Goal: Use online tool/utility: Utilize a website feature to perform a specific function

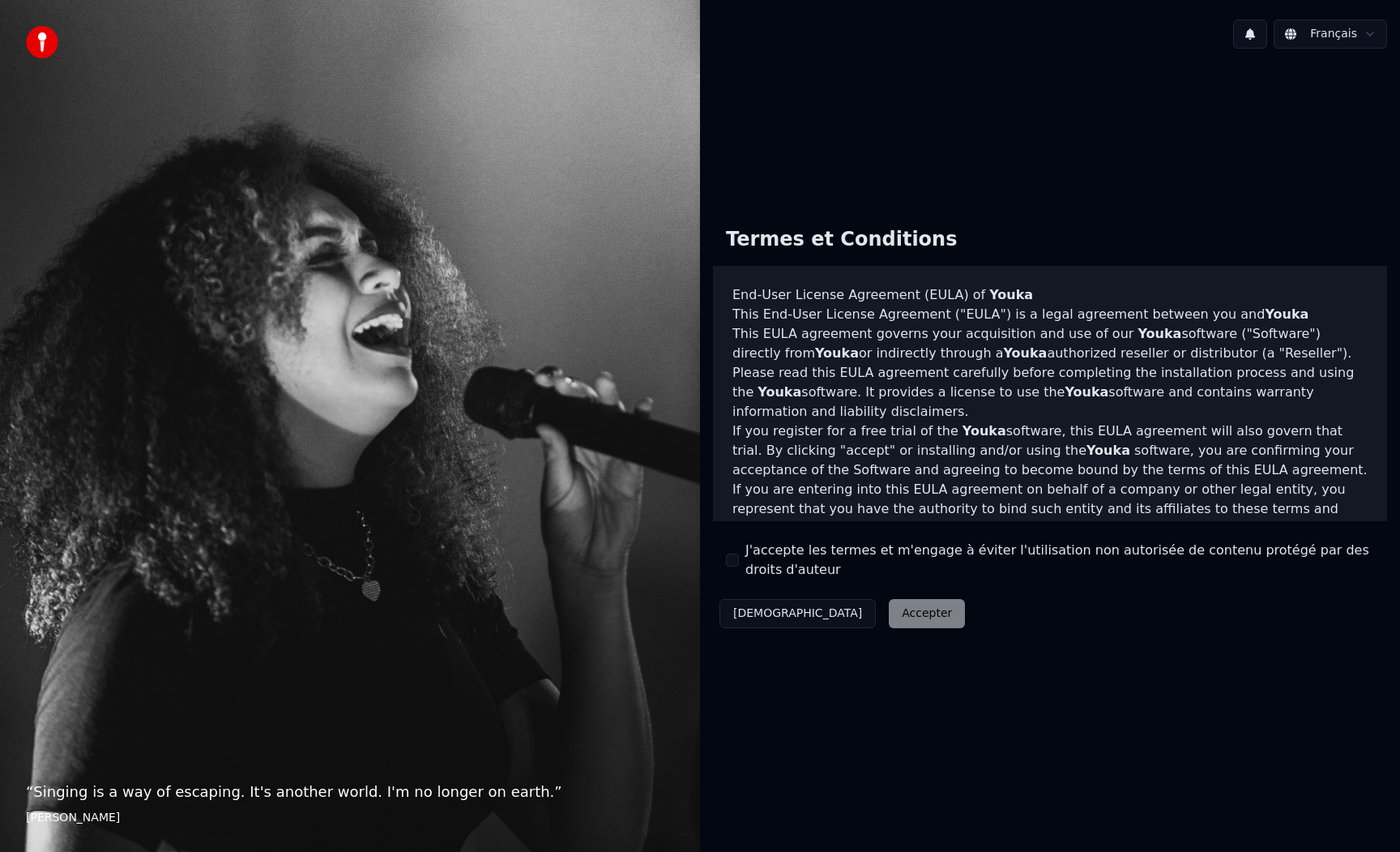
click at [722, 564] on div "Termes et Conditions End-User License Agreement (EULA) of Youka This End-User L…" at bounding box center [1049, 425] width 674 height 421
click at [735, 562] on button "J'accepte les termes et m'engage à éviter l'utilisation non autorisée de conten…" at bounding box center [732, 560] width 13 height 13
click at [888, 616] on button "Accepter" at bounding box center [926, 613] width 76 height 29
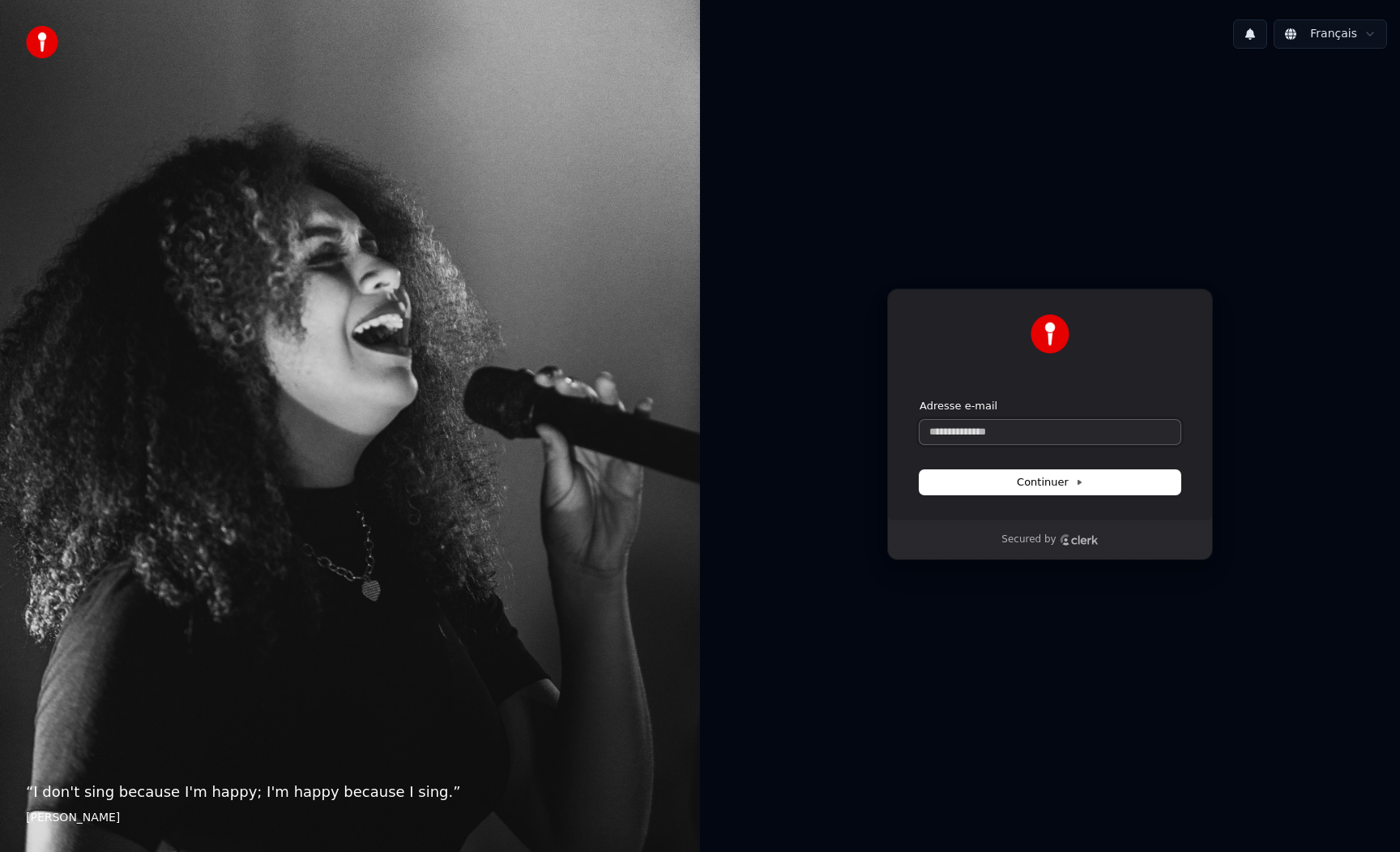
click at [956, 434] on input "Adresse e-mail" at bounding box center [1049, 432] width 261 height 24
click at [1036, 480] on span "Continuer" at bounding box center [1049, 483] width 66 height 15
click at [965, 440] on input "Adresse e-mail" at bounding box center [1049, 432] width 261 height 24
click at [987, 485] on button "Continuer" at bounding box center [1049, 482] width 261 height 24
type input "**********"
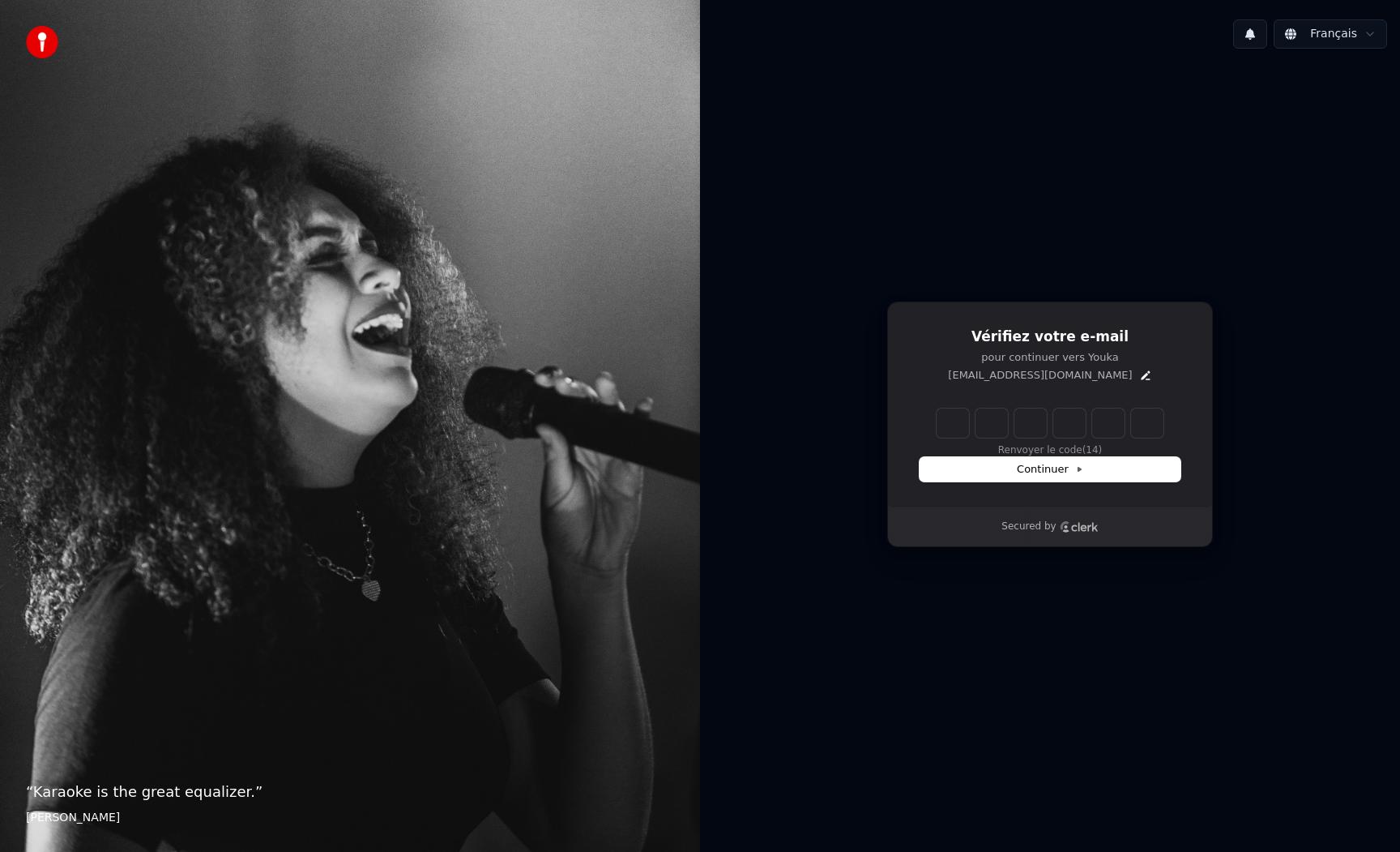
click at [951, 415] on input "Enter verification code" at bounding box center [1050, 423] width 227 height 29
type input "******"
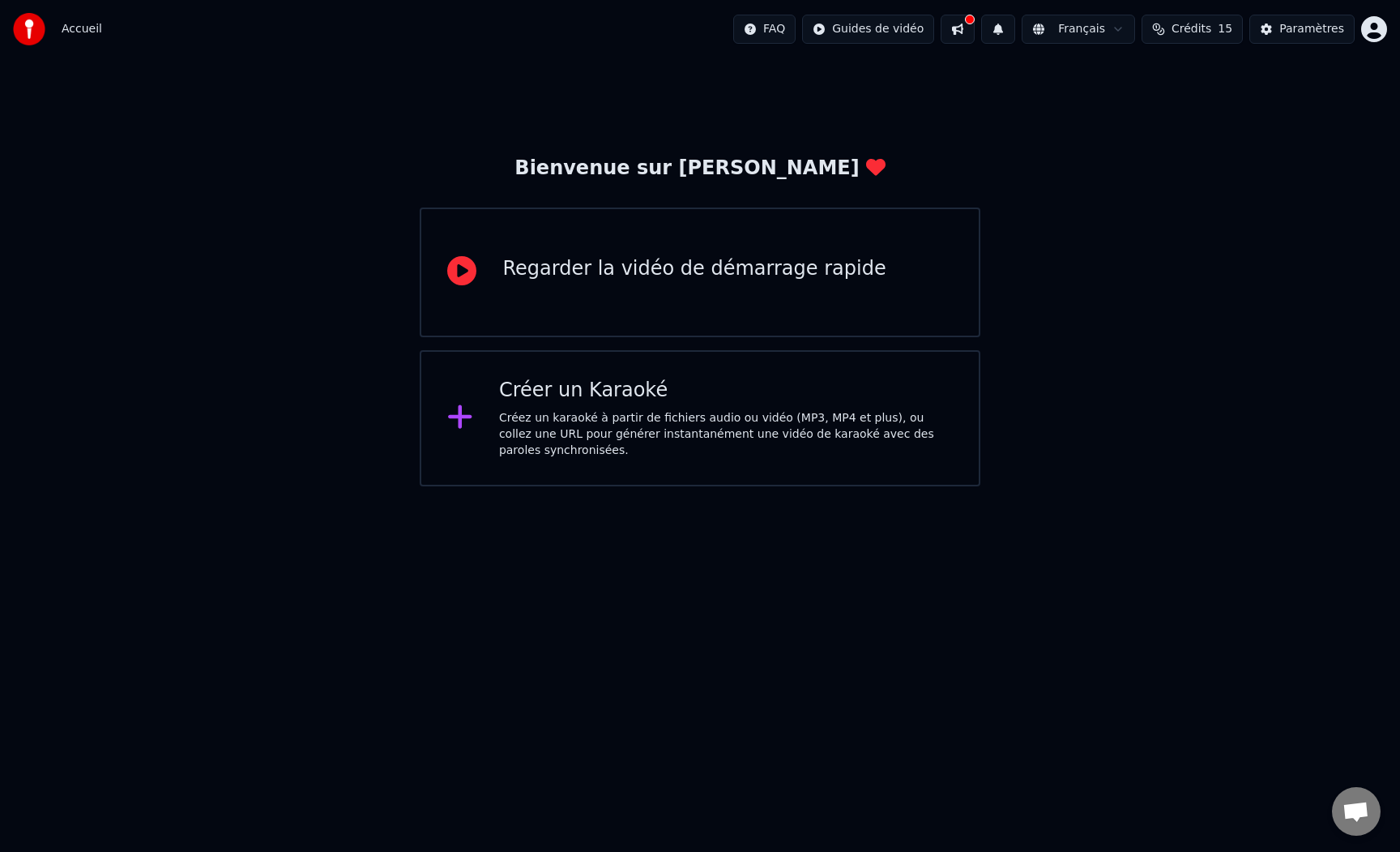
click at [628, 431] on div "Créez un karaoké à partir de fichiers audio ou vidéo (MP3, MP4 et plus), ou col…" at bounding box center [726, 434] width 454 height 49
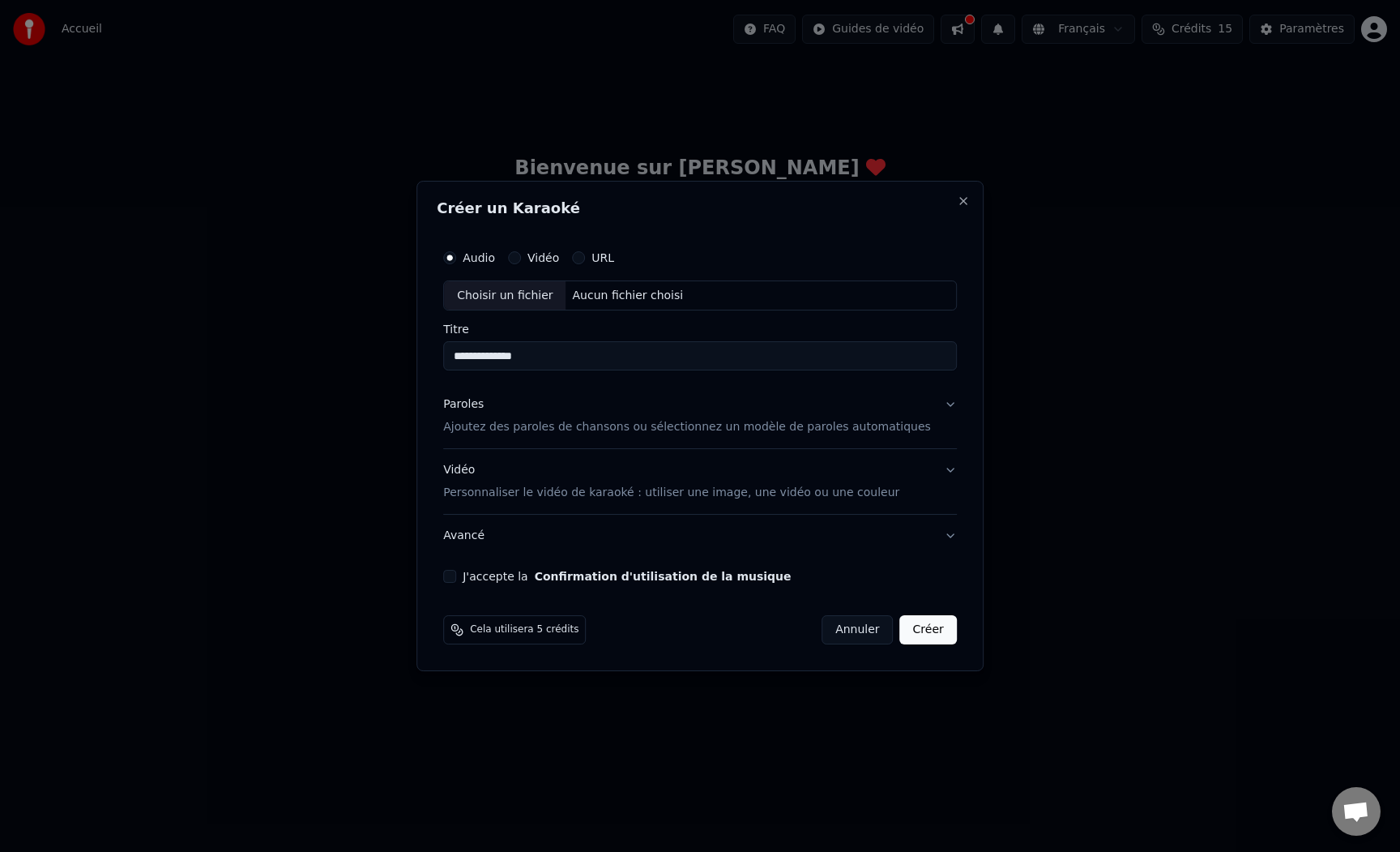
click at [496, 292] on div "Choisir un fichier" at bounding box center [505, 296] width 122 height 29
click at [555, 361] on input "**********" at bounding box center [700, 356] width 513 height 29
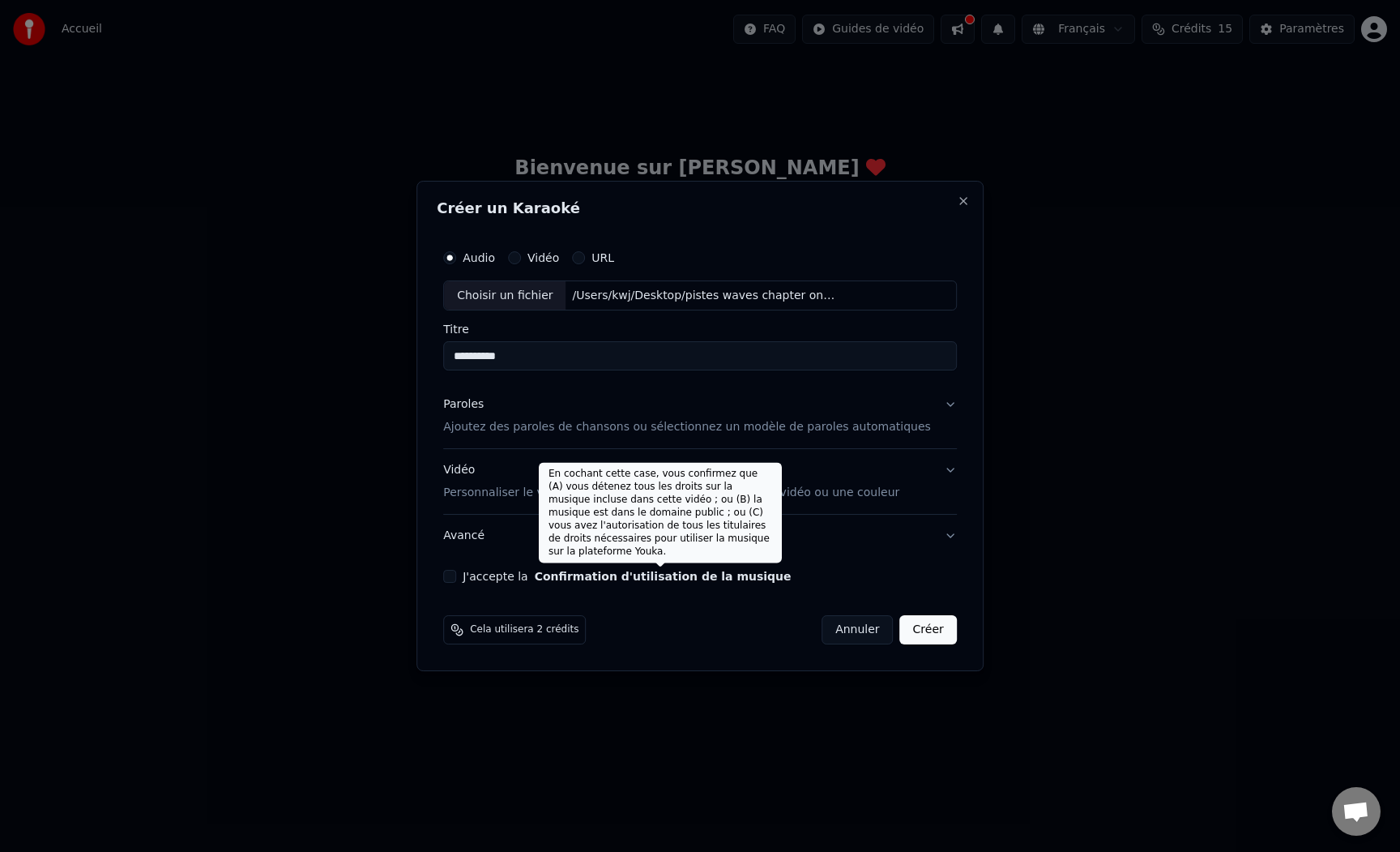
type input "**********"
click at [633, 577] on button "Confirmation d'utilisation de la musique" at bounding box center [663, 576] width 257 height 11
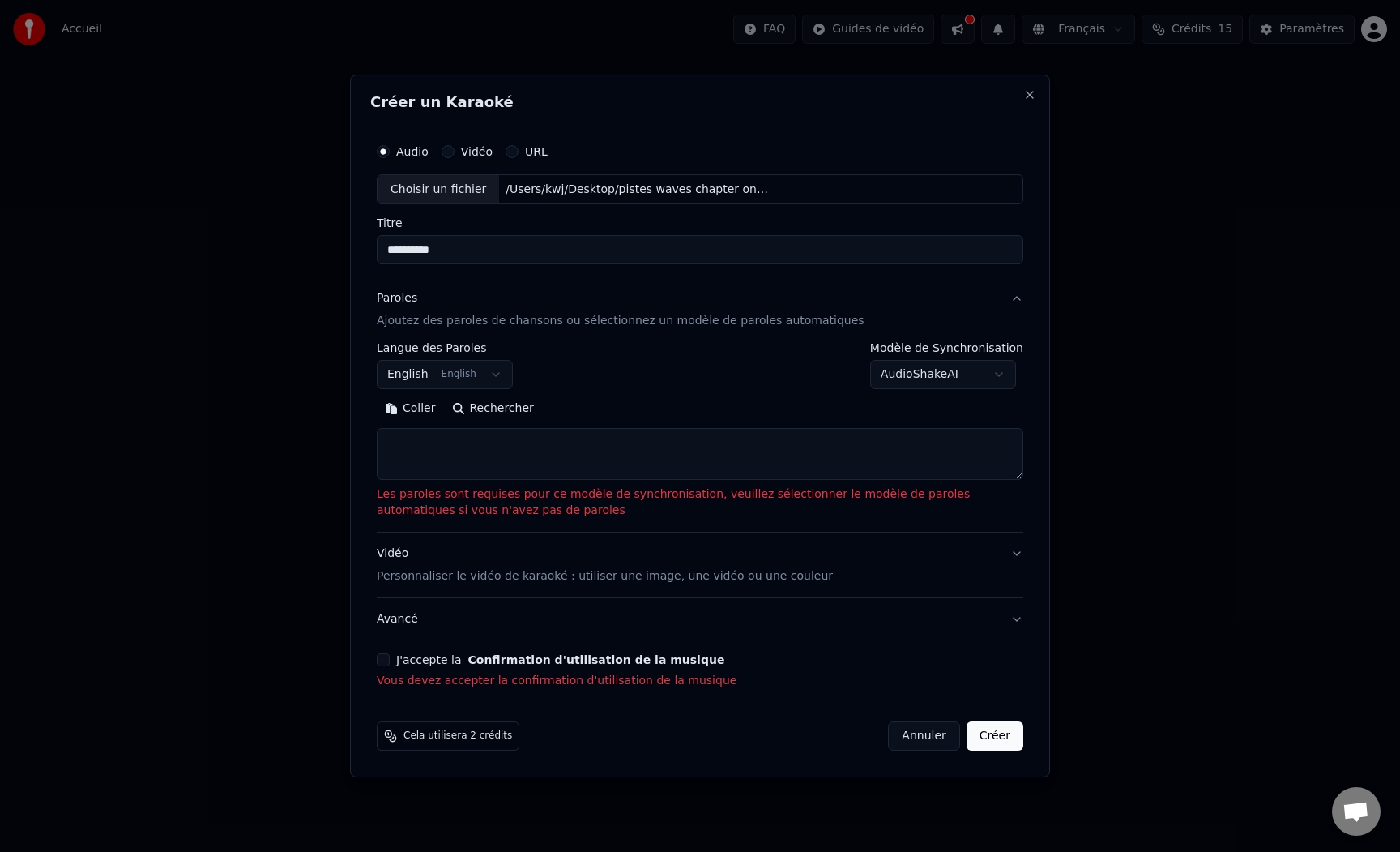
click at [383, 661] on button "J'accepte la Confirmation d'utilisation de la musique" at bounding box center [383, 659] width 13 height 13
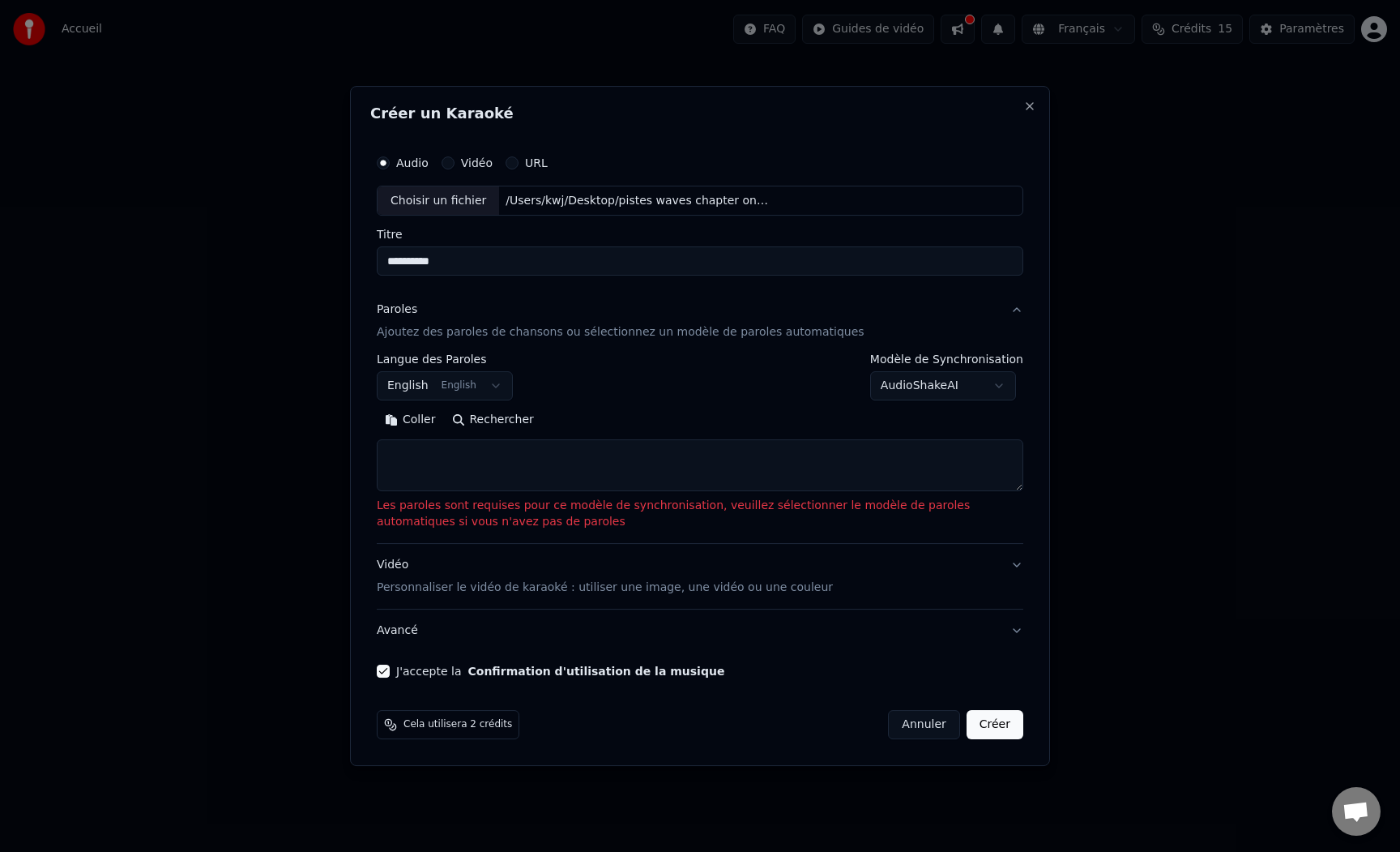
click at [491, 382] on button "English English" at bounding box center [445, 386] width 137 height 29
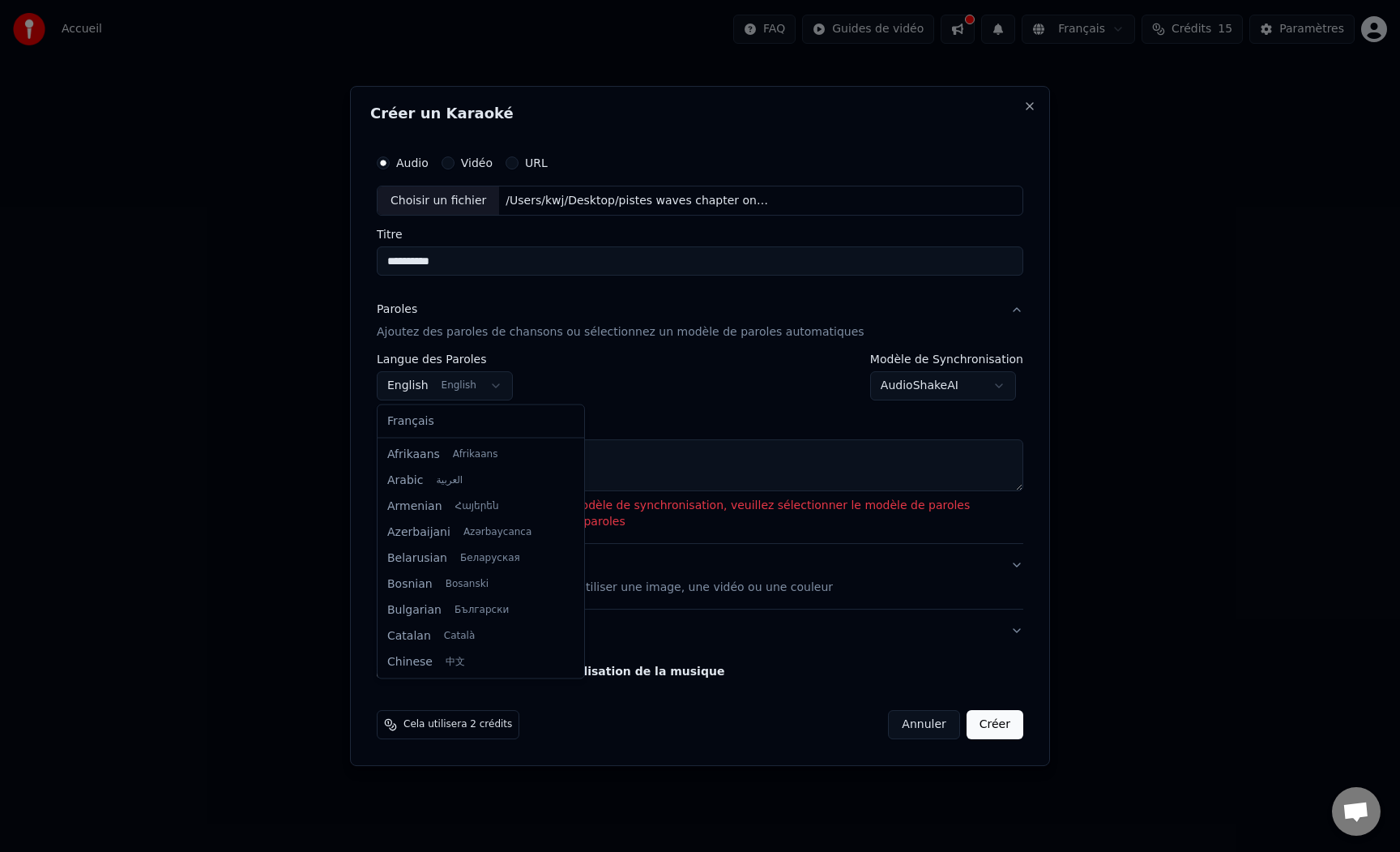
scroll to position [130, 0]
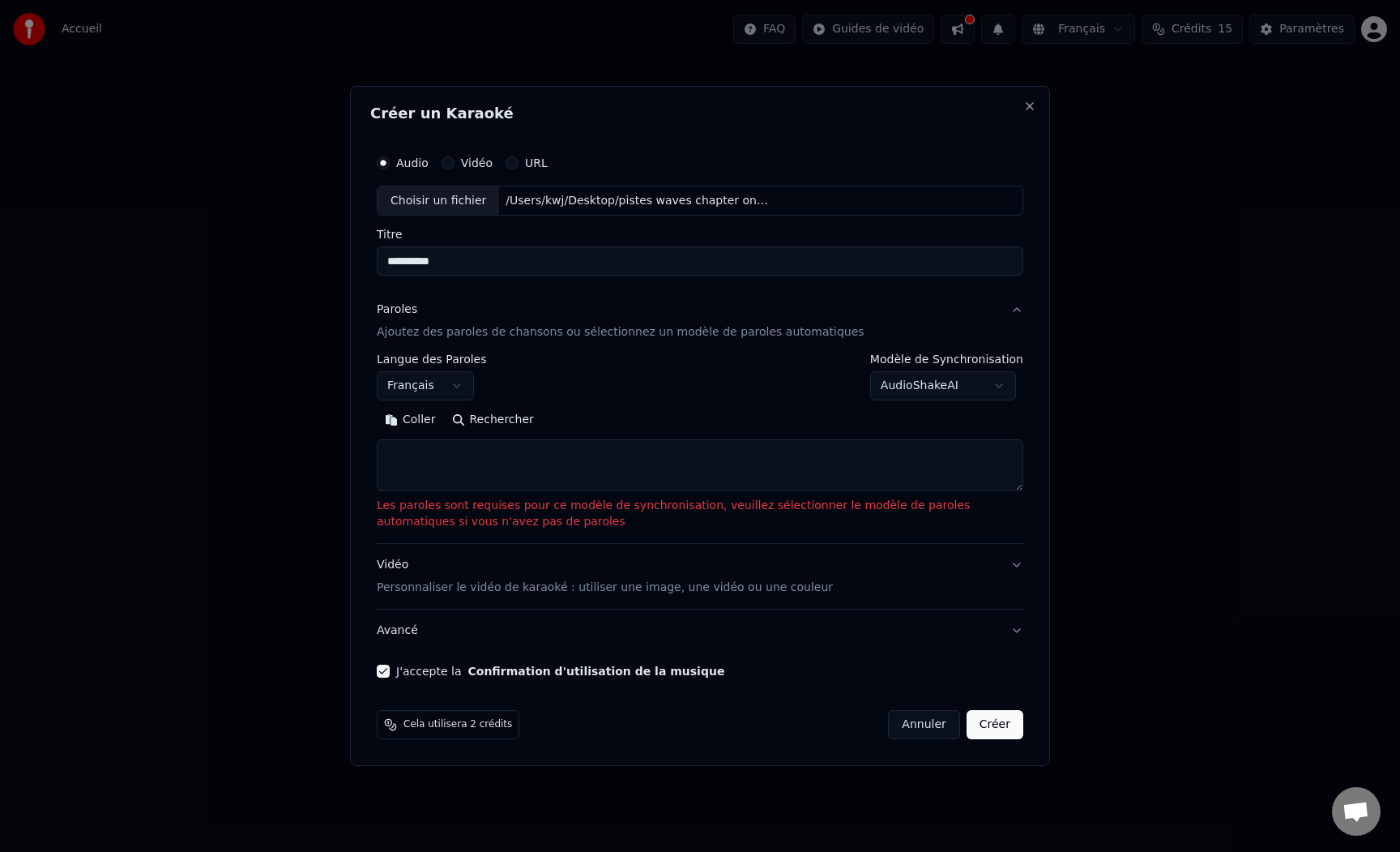
click at [980, 393] on button "AudioShakeAI" at bounding box center [943, 386] width 146 height 29
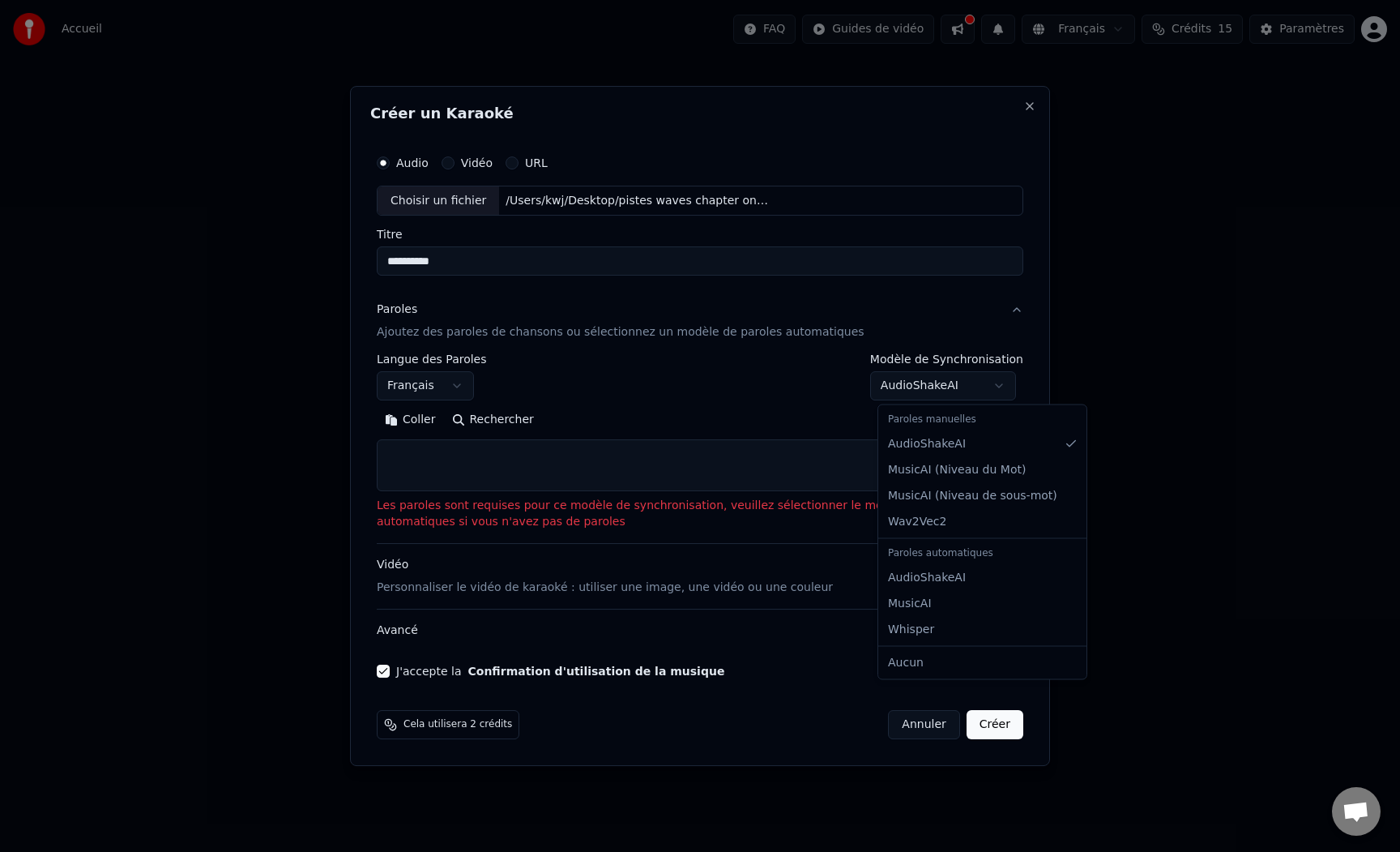
click at [829, 390] on div at bounding box center [700, 426] width 1400 height 852
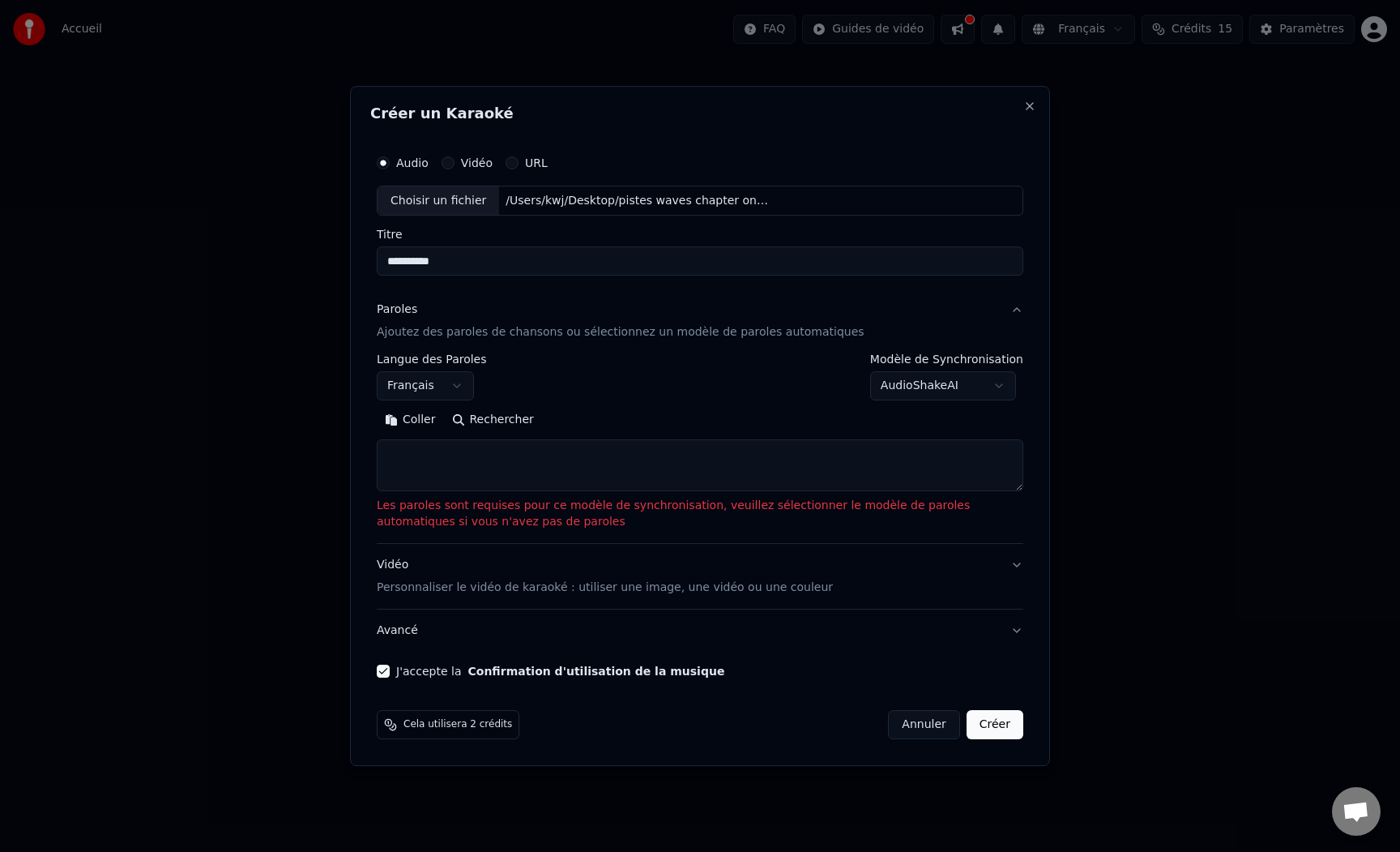
click at [991, 723] on button "Créer" at bounding box center [995, 724] width 57 height 29
select select "**"
click at [466, 455] on textarea at bounding box center [700, 465] width 646 height 51
click at [485, 452] on textarea at bounding box center [700, 465] width 646 height 51
paste textarea "**********"
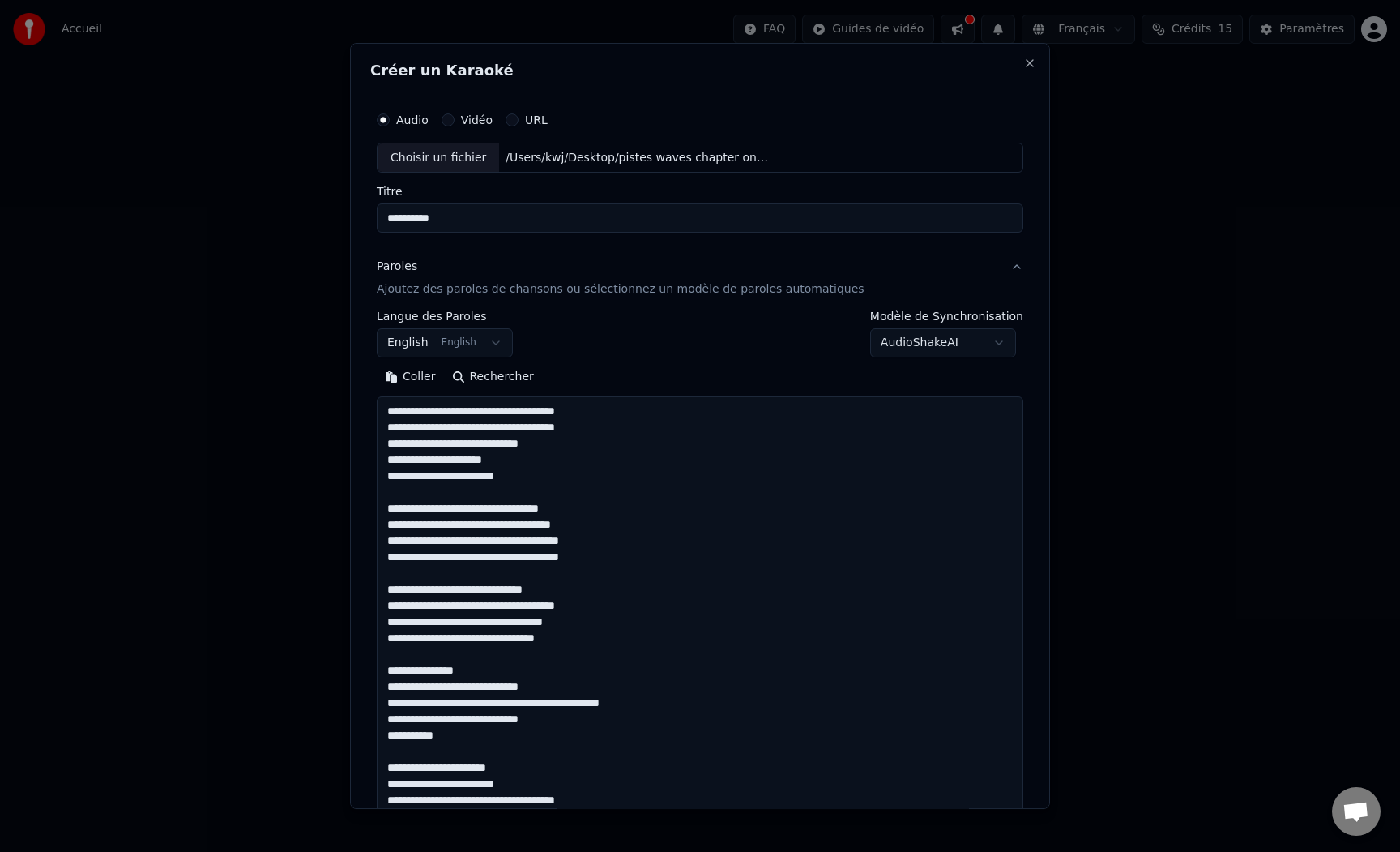
scroll to position [684, 0]
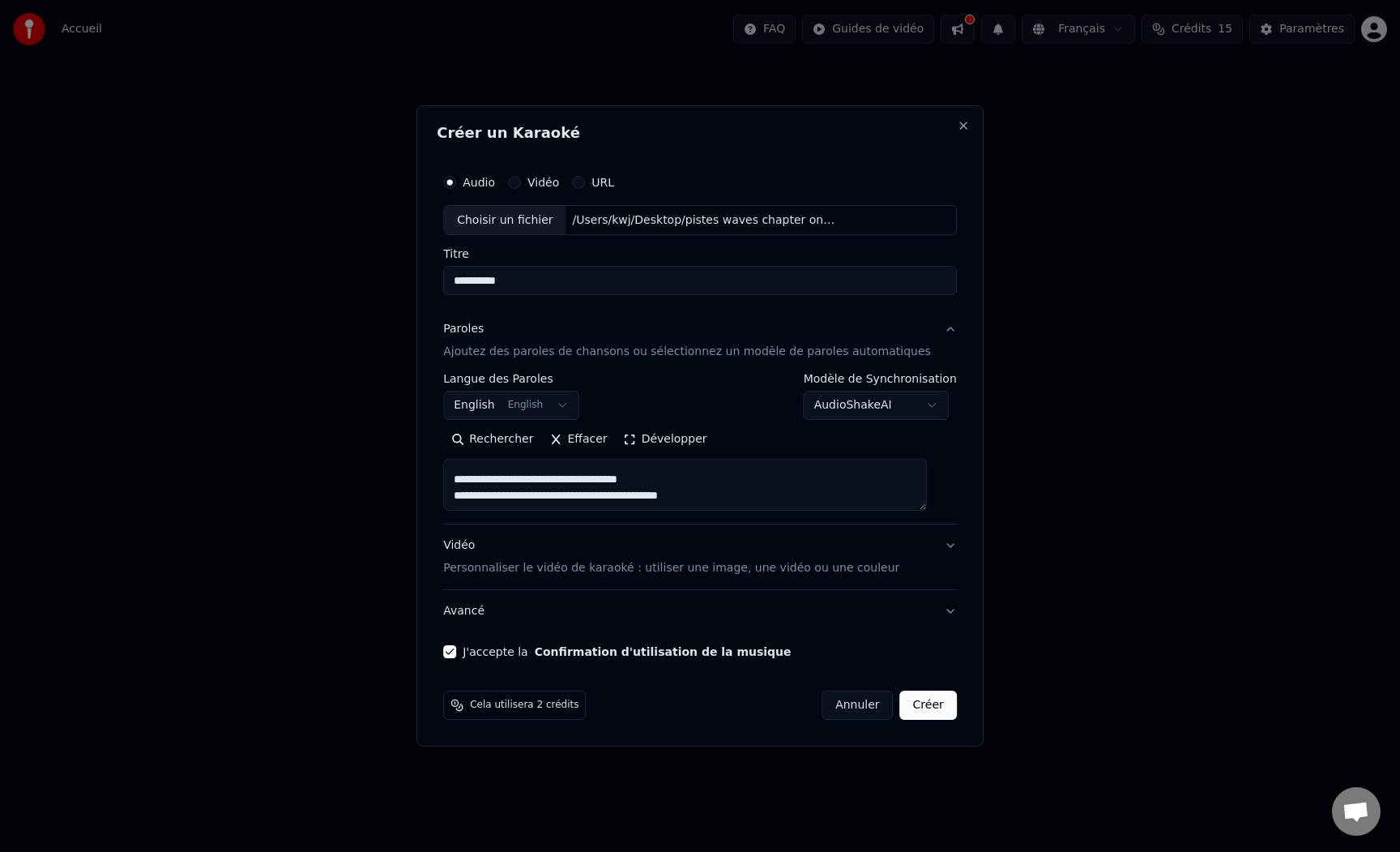
type textarea "**********"
click at [902, 706] on button "Créer" at bounding box center [929, 704] width 57 height 29
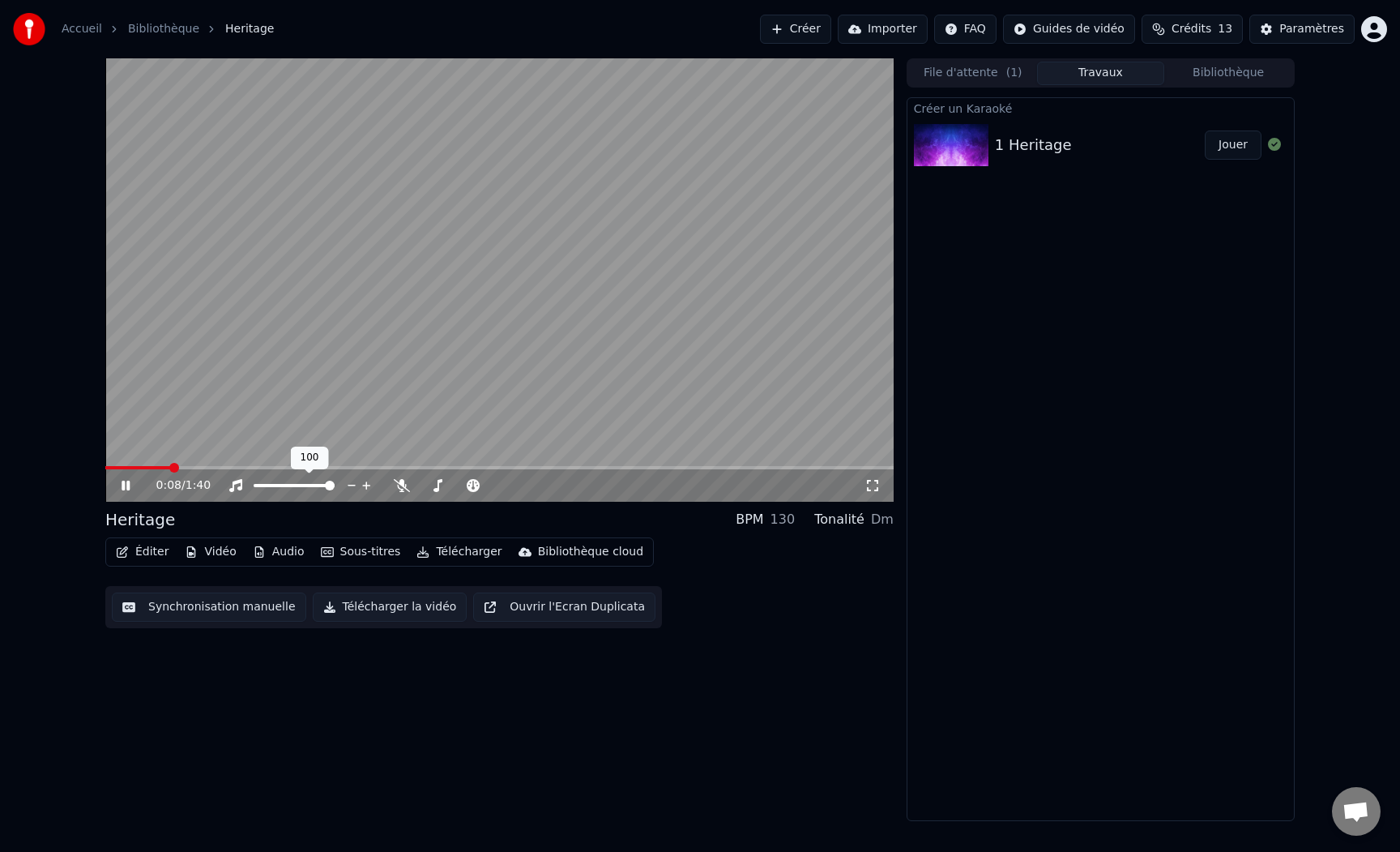
drag, startPoint x: 323, startPoint y: 488, endPoint x: 285, endPoint y: 482, distance: 38.5
click at [281, 482] on div at bounding box center [309, 484] width 130 height 16
click at [281, 490] on span at bounding box center [276, 485] width 9 height 9
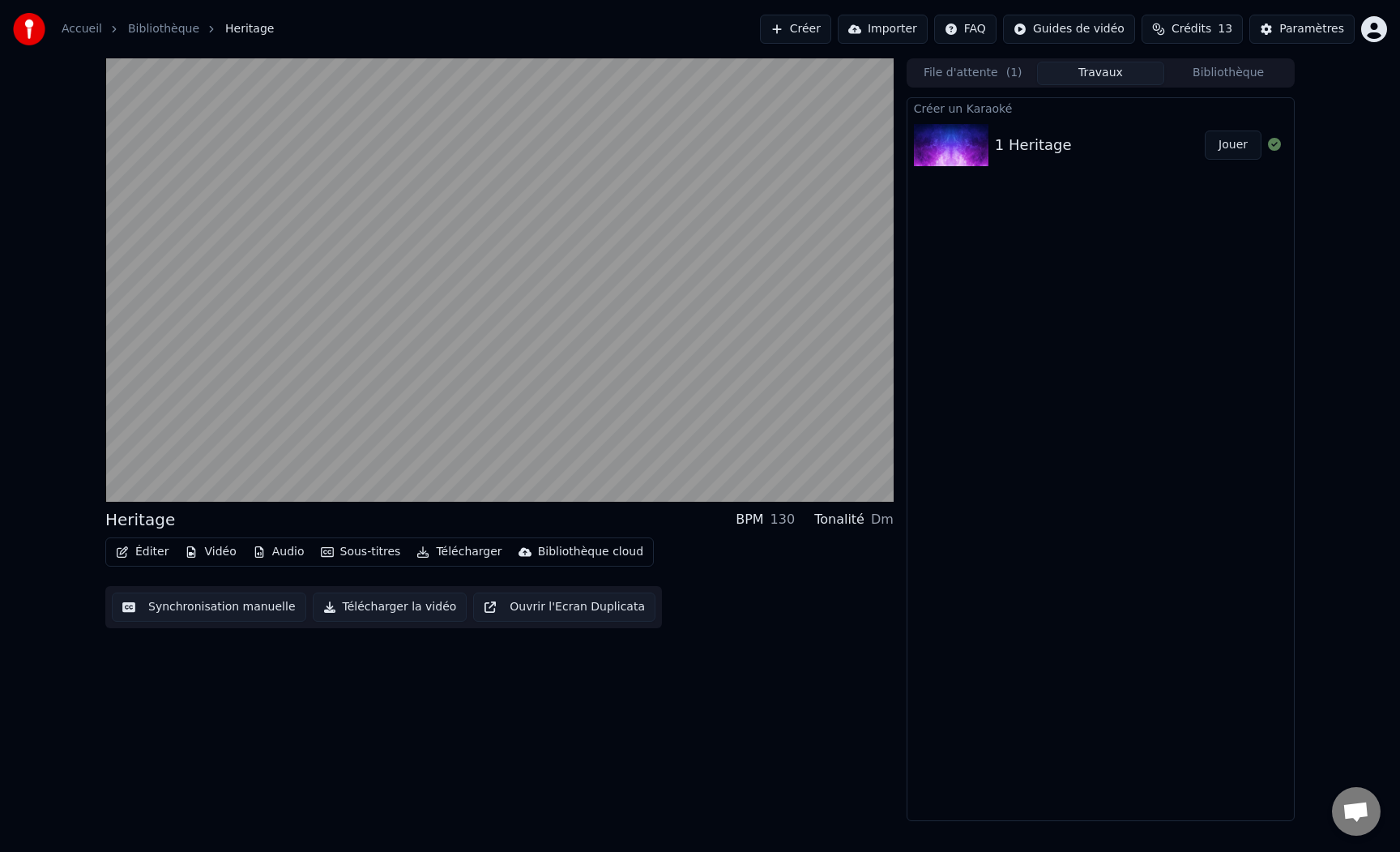
click at [142, 554] on button "Éditer" at bounding box center [142, 552] width 65 height 22
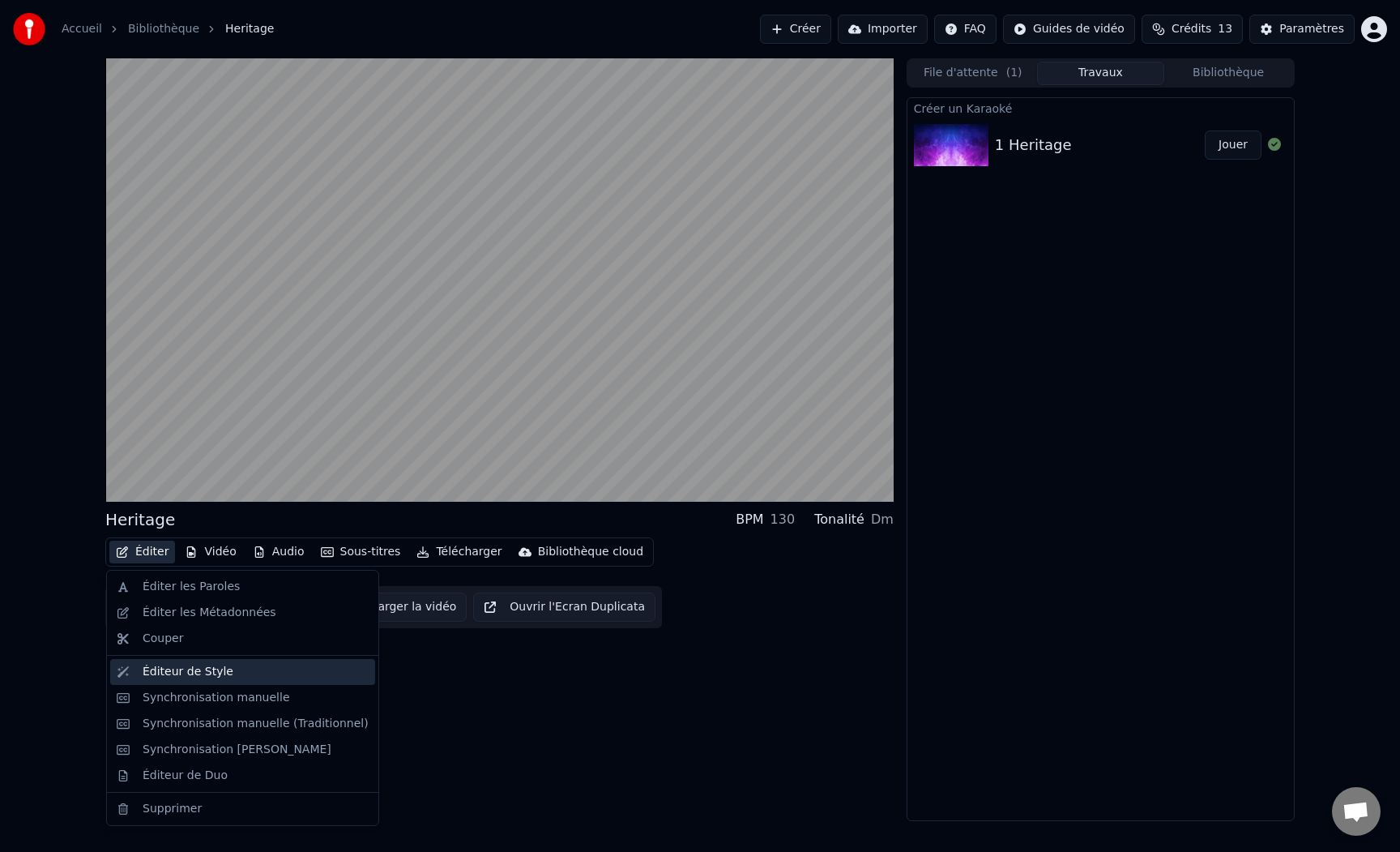
click at [166, 670] on div "Éditeur de Style" at bounding box center [187, 671] width 91 height 16
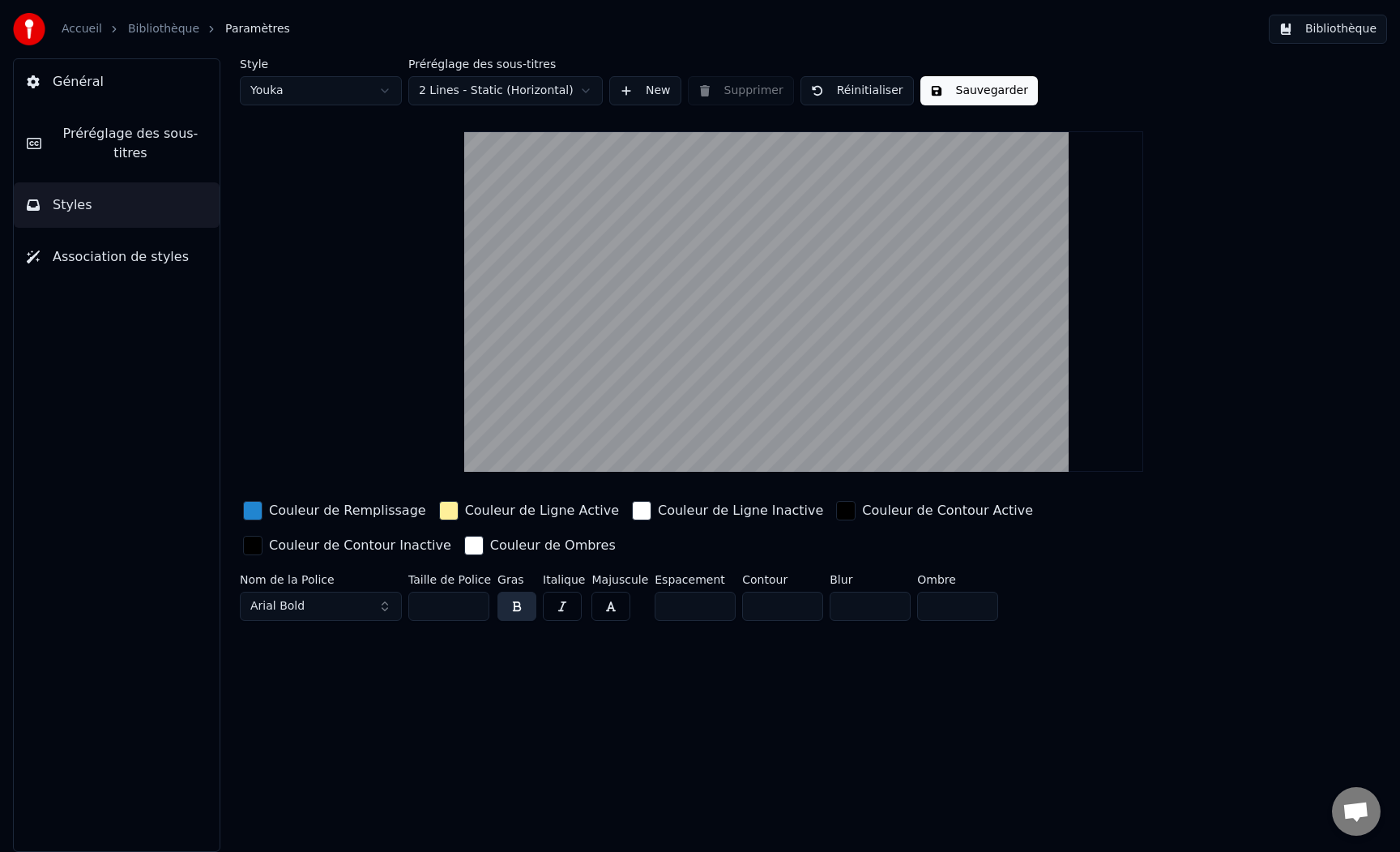
click at [373, 91] on html "Accueil Bibliothèque Paramètres Bibliothèque Général Préréglage des sous-titres…" at bounding box center [700, 426] width 1400 height 852
click at [481, 88] on html "Accueil Bibliothèque Paramètres Bibliothèque Général Préréglage des sous-titres…" at bounding box center [700, 426] width 1400 height 852
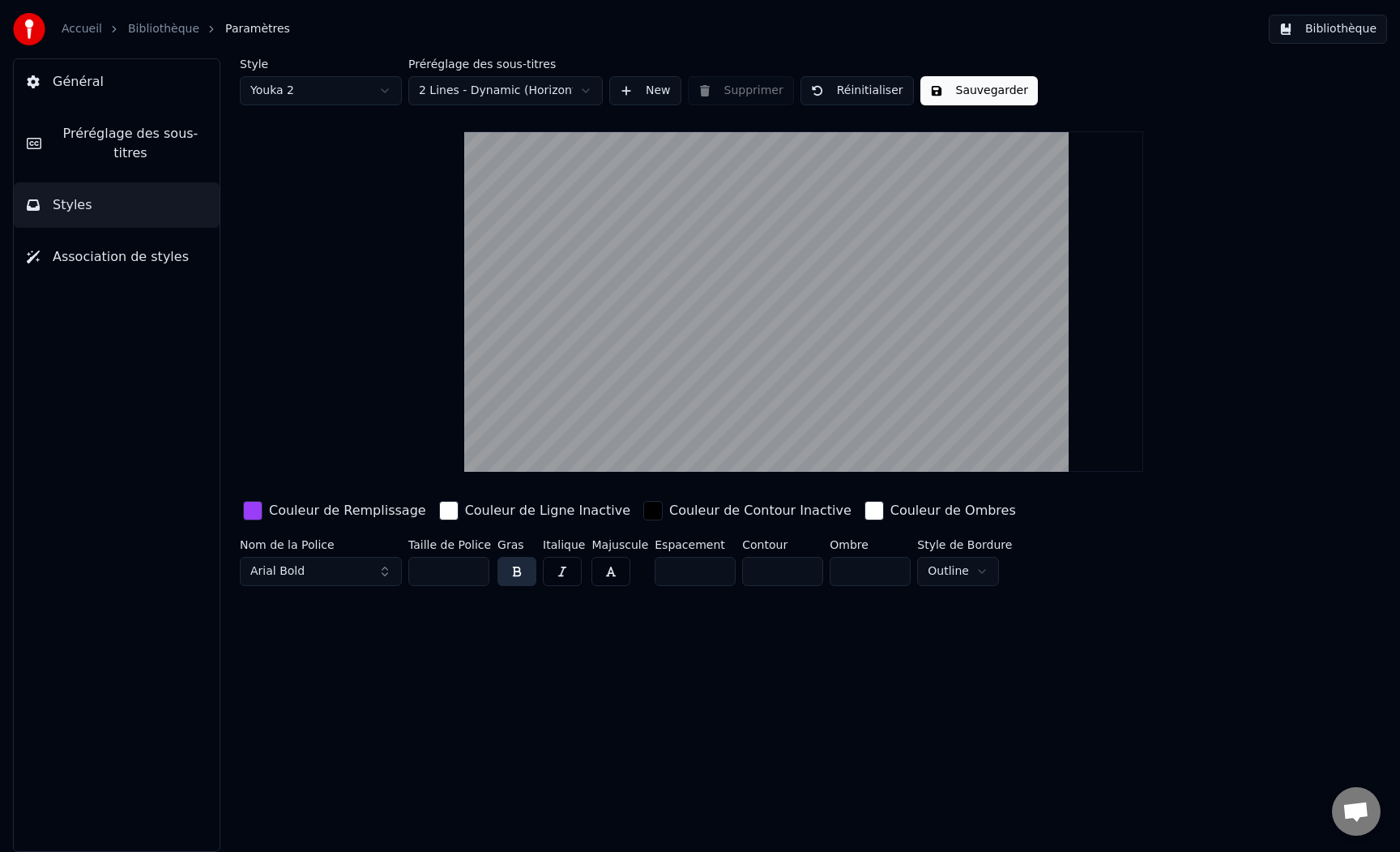
click at [482, 92] on html "Accueil Bibliothèque Paramètres Bibliothèque Général Préréglage des sous-titres…" at bounding box center [700, 426] width 1400 height 852
click at [472, 88] on html "Accueil Bibliothèque Paramètres Bibliothèque Général Préréglage des sous-titres…" at bounding box center [700, 426] width 1400 height 852
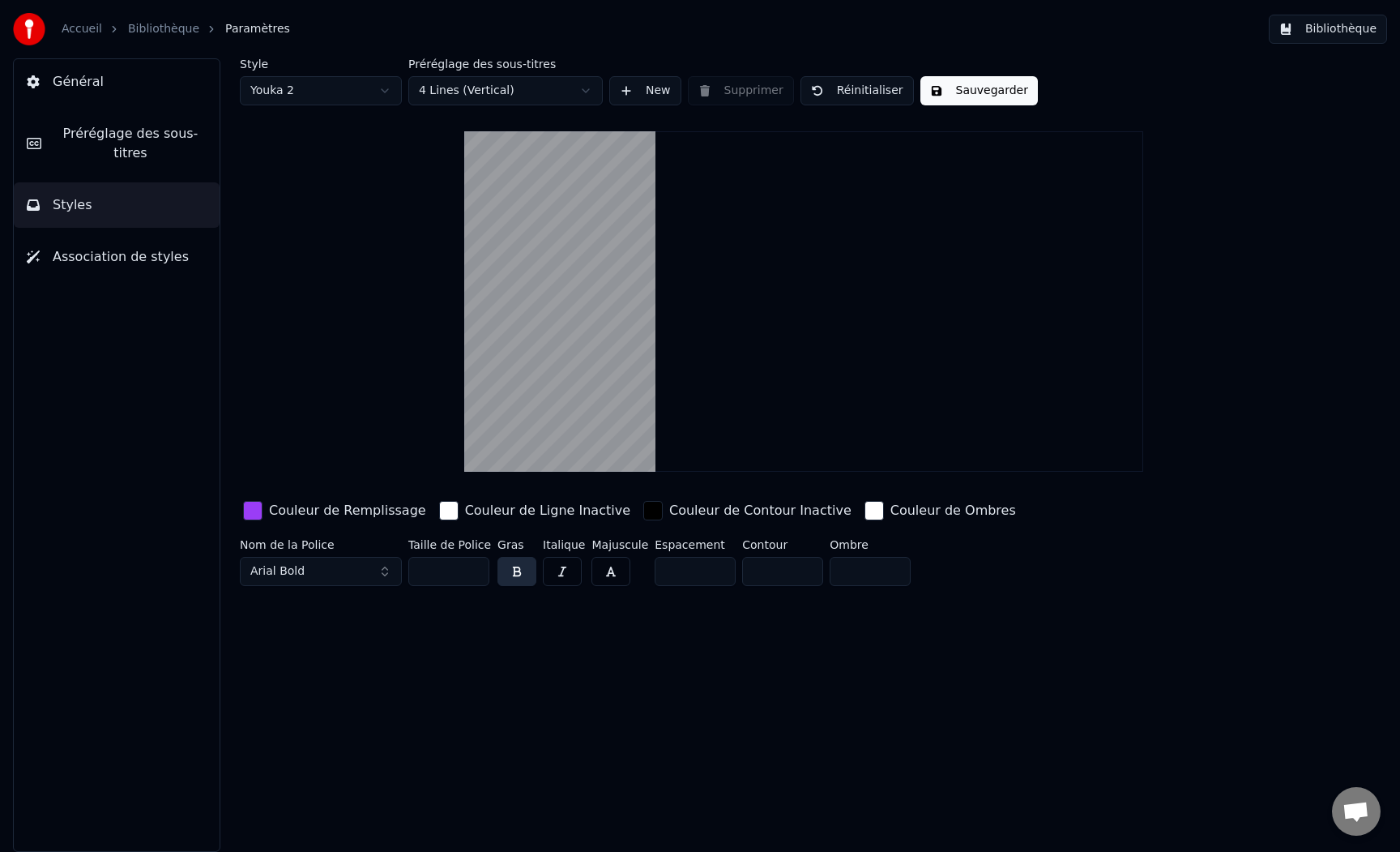
click at [367, 94] on html "Accueil Bibliothèque Paramètres Bibliothèque Général Préréglage des sous-titres…" at bounding box center [700, 426] width 1400 height 852
click at [960, 91] on button "Sauvegarder" at bounding box center [979, 90] width 118 height 29
click at [944, 86] on button "Sauvegarder" at bounding box center [979, 90] width 118 height 29
click at [145, 32] on link "Bibliothèque" at bounding box center [164, 29] width 71 height 16
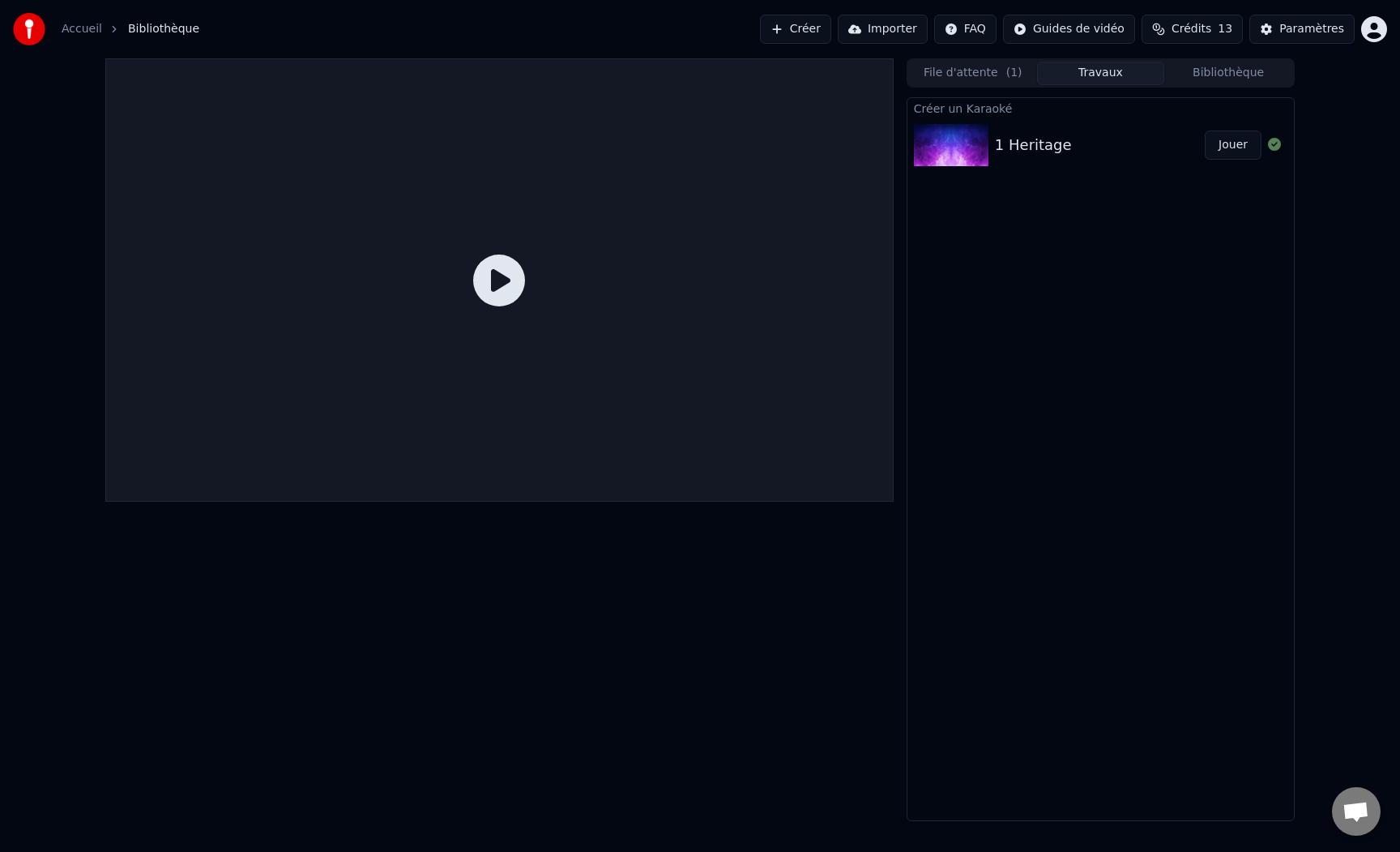
click at [500, 282] on icon at bounding box center [498, 280] width 51 height 51
click at [1247, 144] on button "Jouer" at bounding box center [1233, 144] width 57 height 29
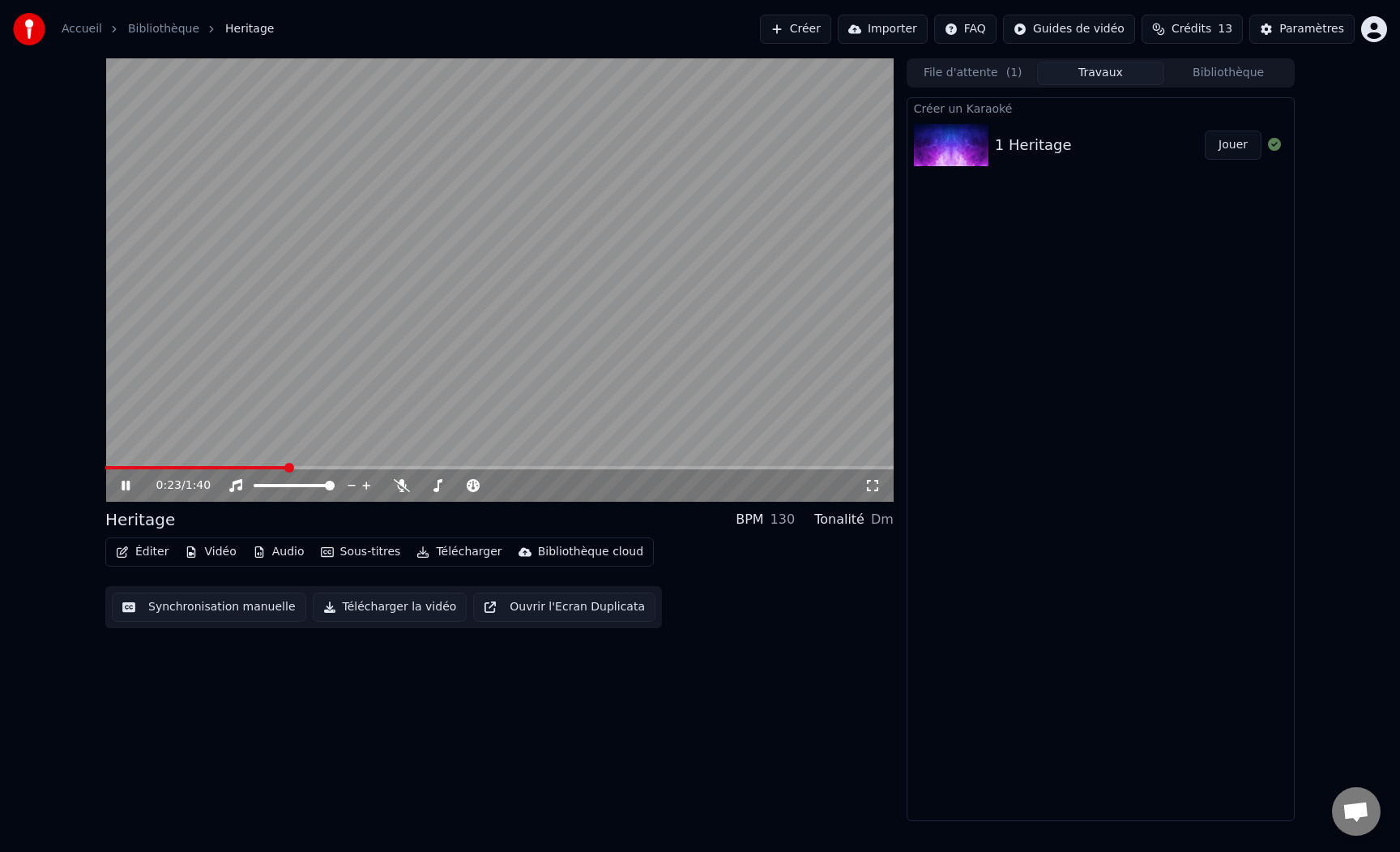
click at [196, 547] on button "Vidéo" at bounding box center [210, 552] width 64 height 22
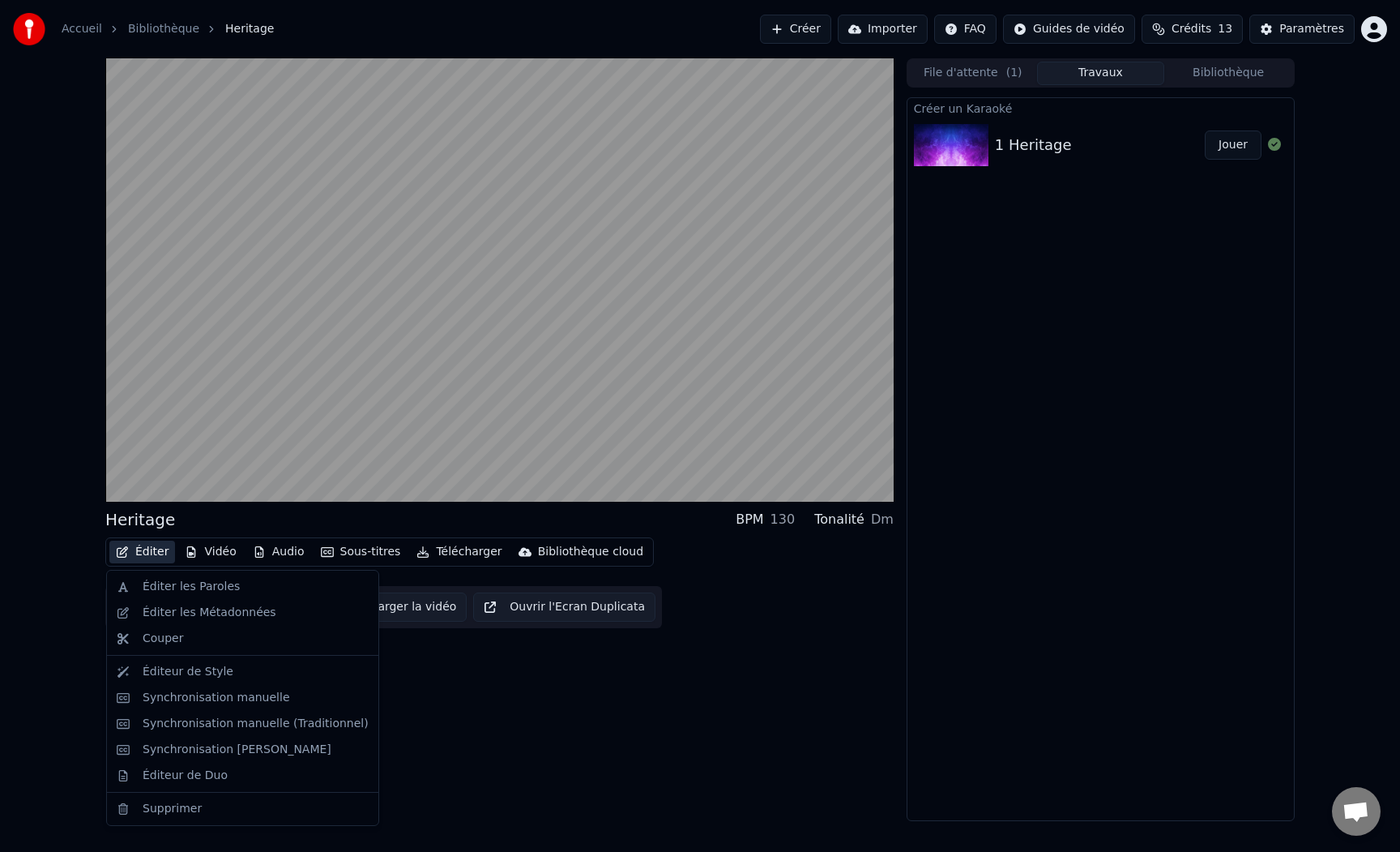
click at [134, 550] on button "Éditer" at bounding box center [142, 552] width 65 height 22
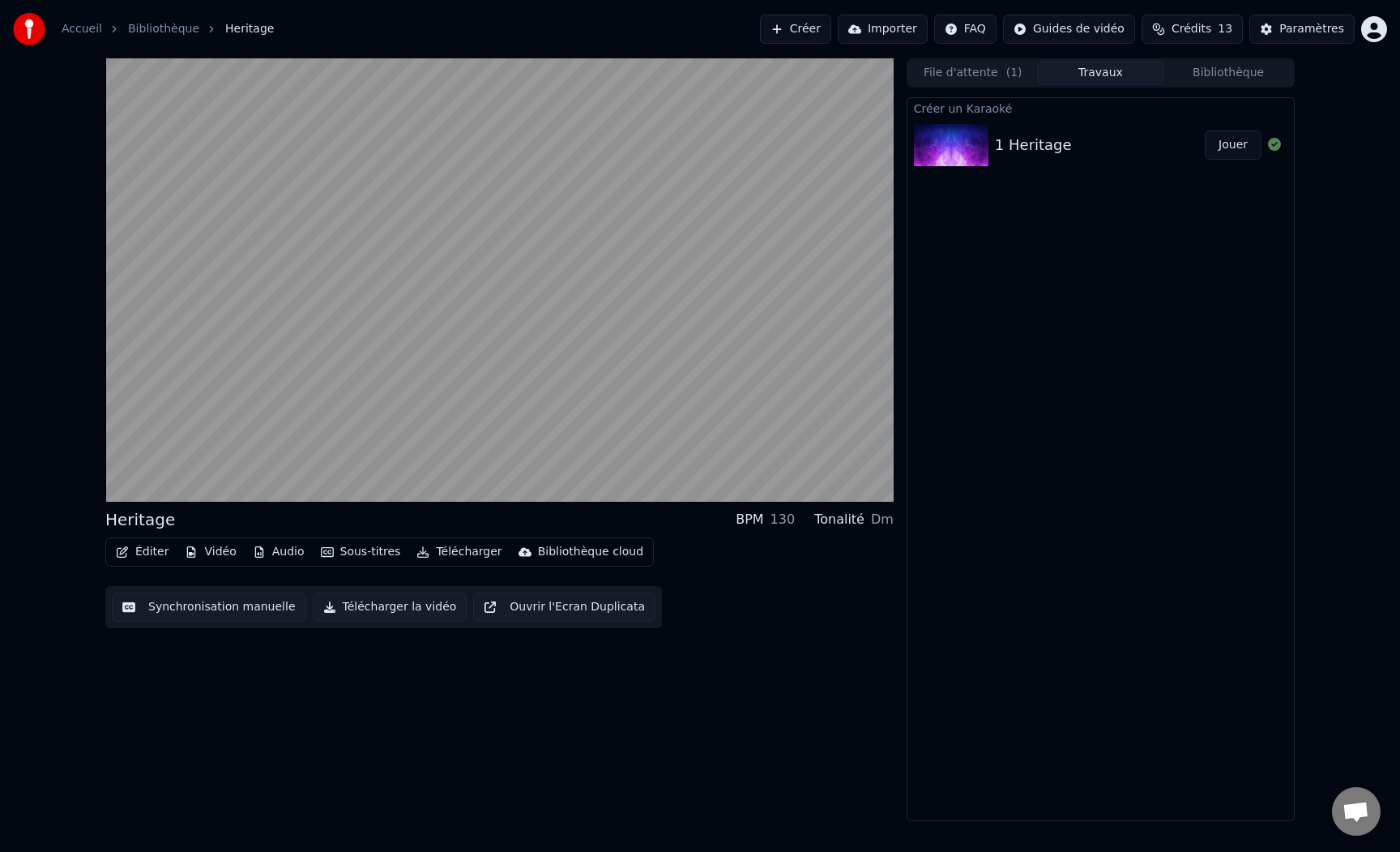
click at [134, 550] on button "Éditer" at bounding box center [142, 552] width 65 height 22
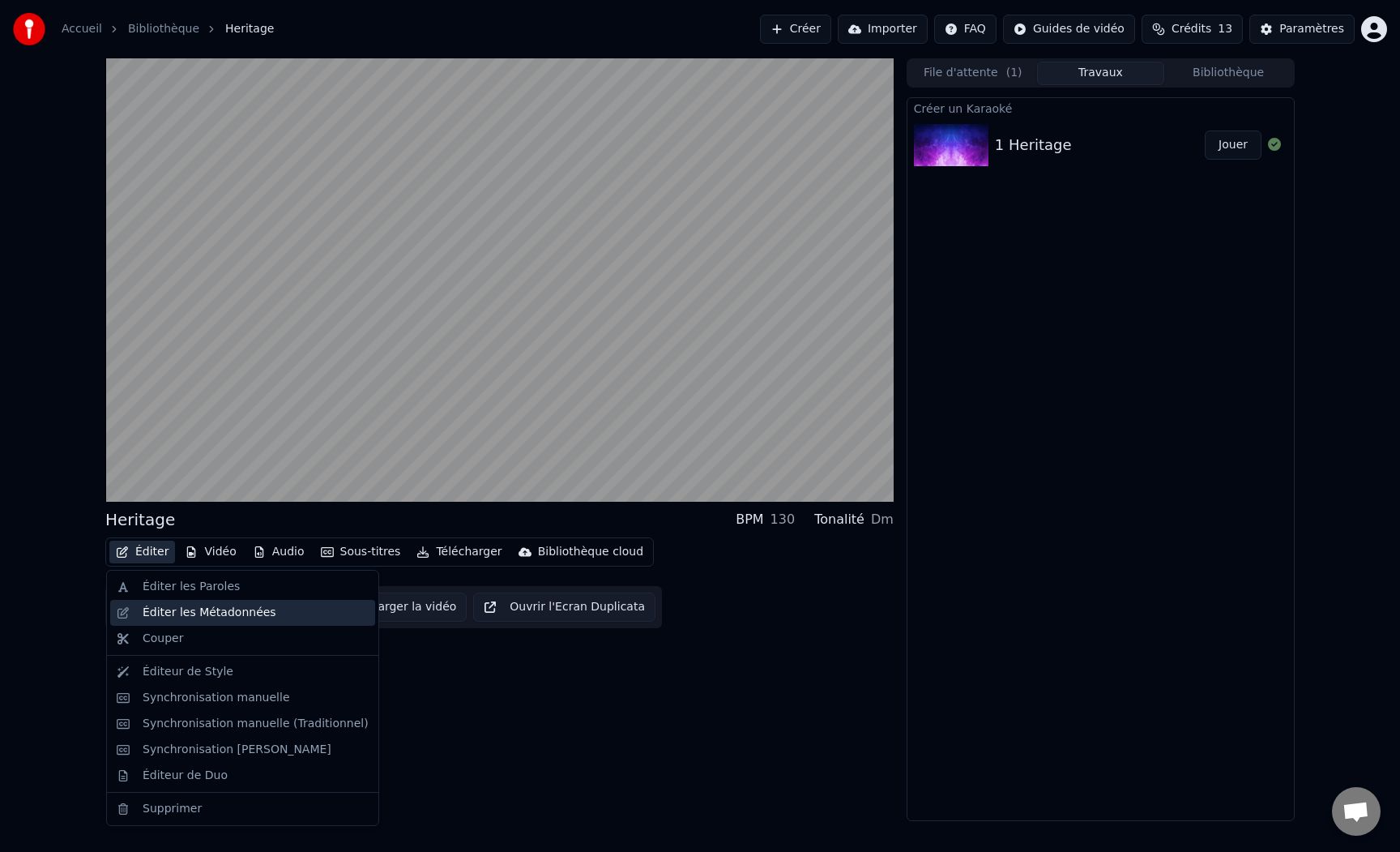
click at [162, 605] on div "Éditer les Métadonnées" at bounding box center [209, 612] width 134 height 16
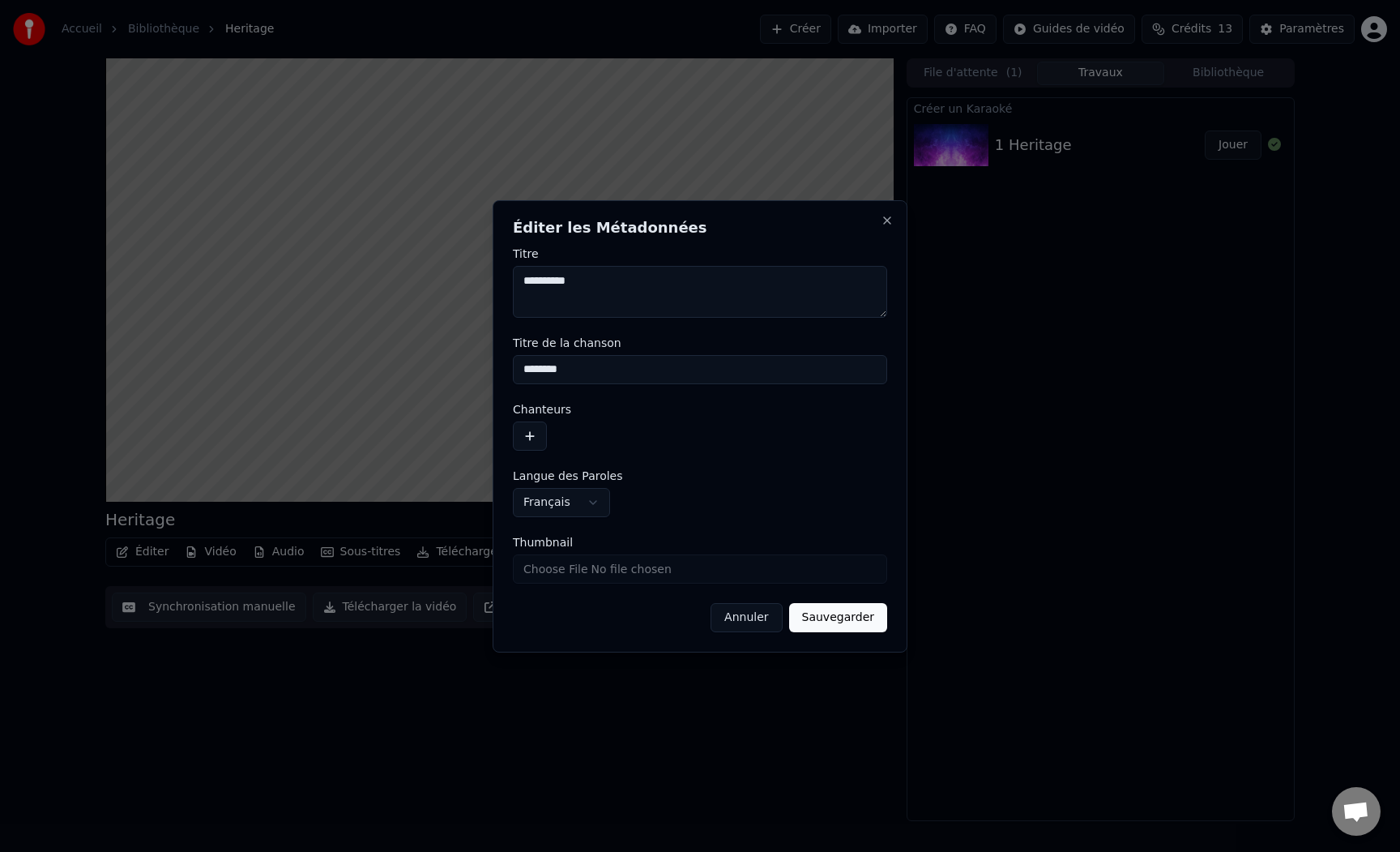
click at [743, 611] on button "Annuler" at bounding box center [746, 617] width 71 height 29
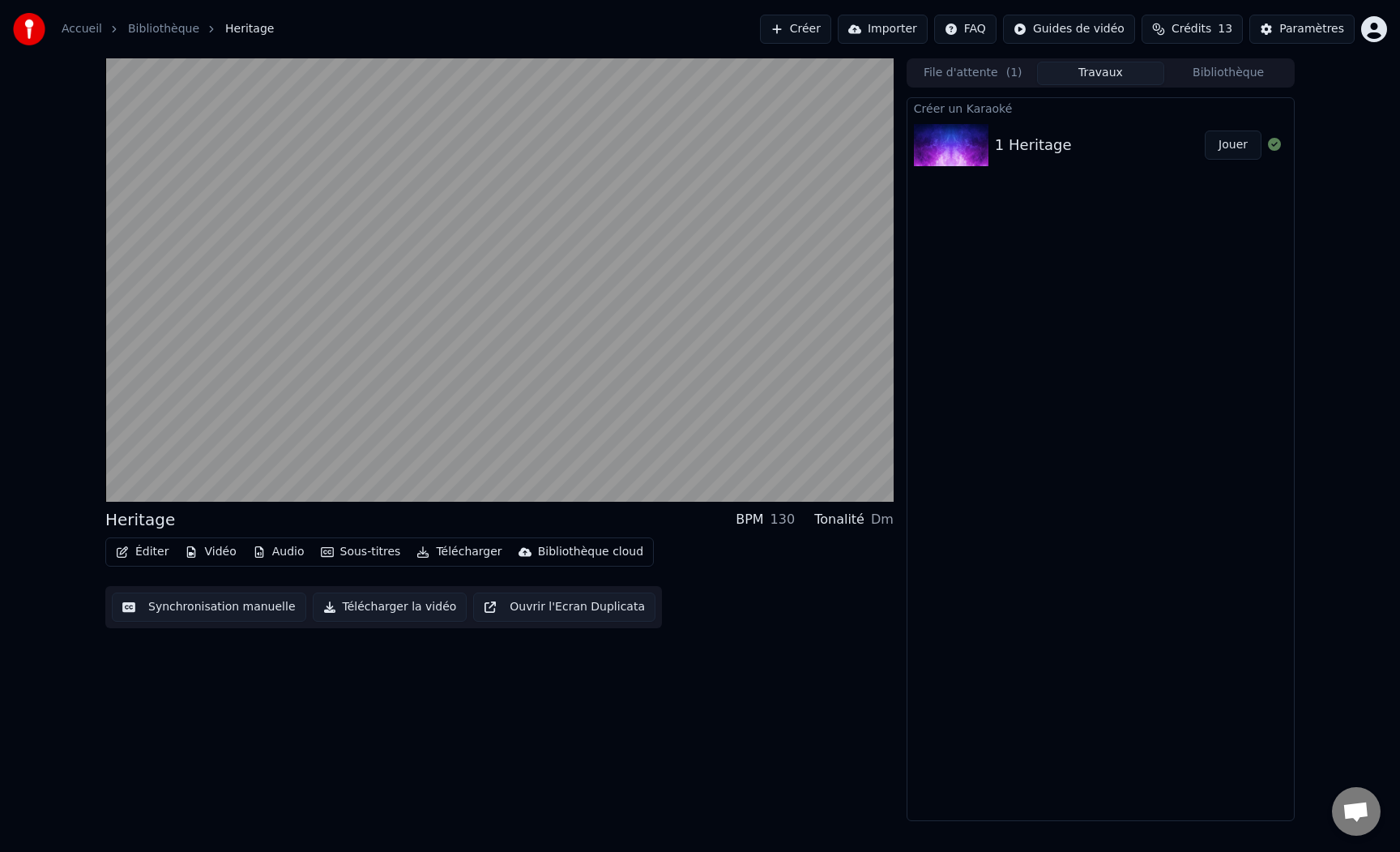
click at [147, 551] on button "Éditer" at bounding box center [142, 552] width 65 height 22
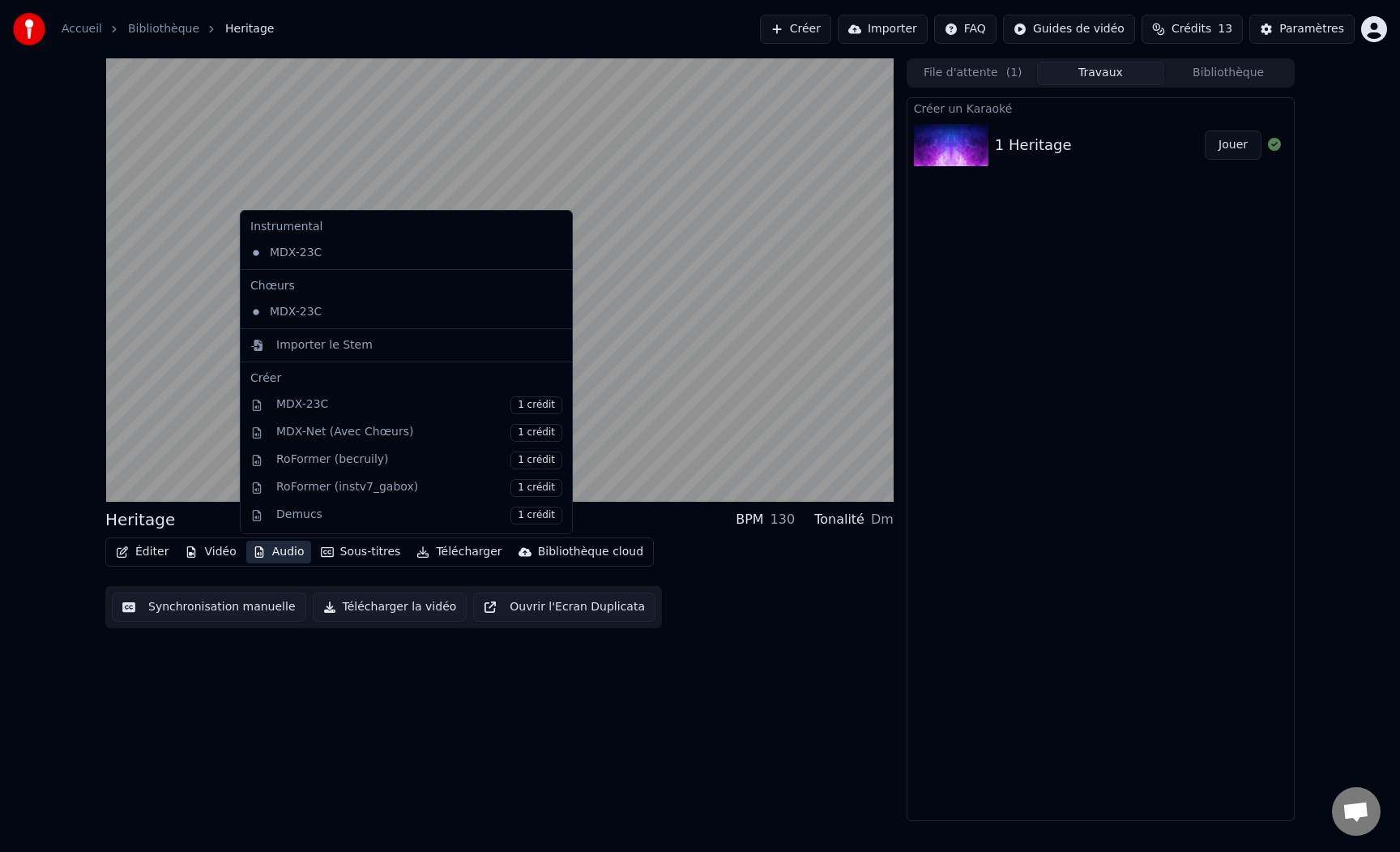
click at [274, 556] on button "Audio" at bounding box center [278, 552] width 65 height 22
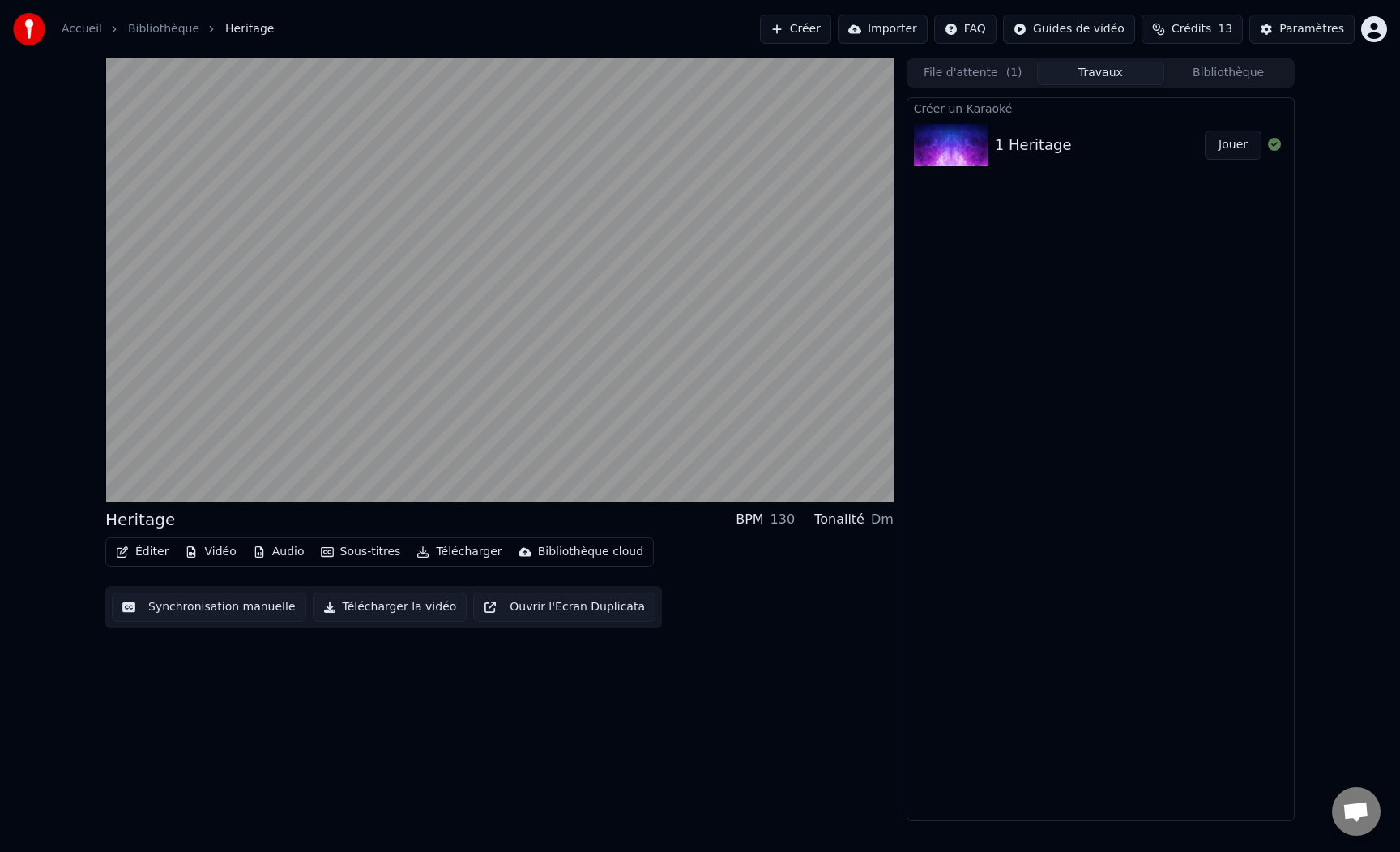
click at [274, 556] on button "Audio" at bounding box center [278, 552] width 65 height 22
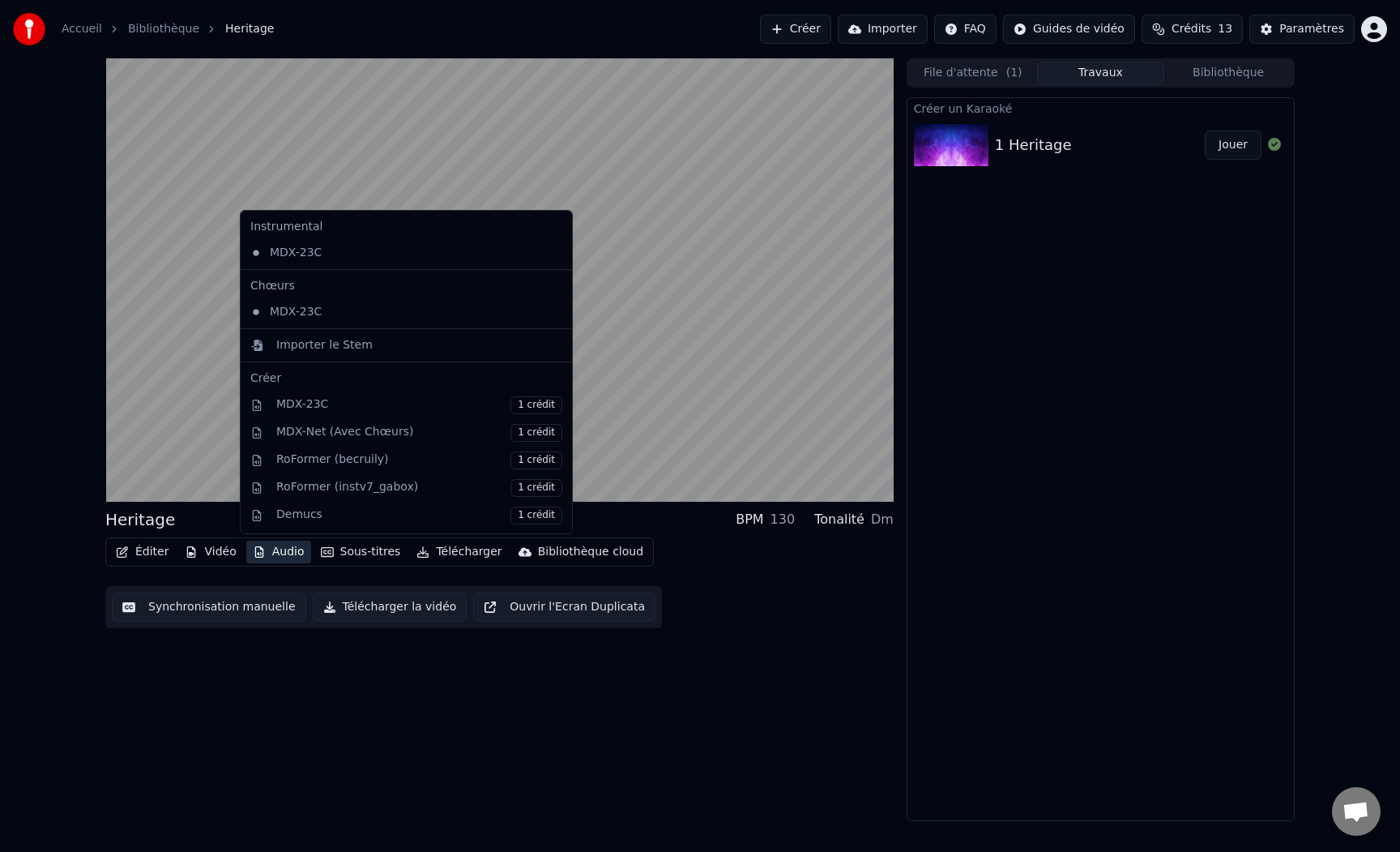
click at [285, 663] on div "Heritage BPM 130 Tonalité Dm Éditer Vidéo Audio Sous-titres Télécharger Bibliot…" at bounding box center [499, 439] width 788 height 762
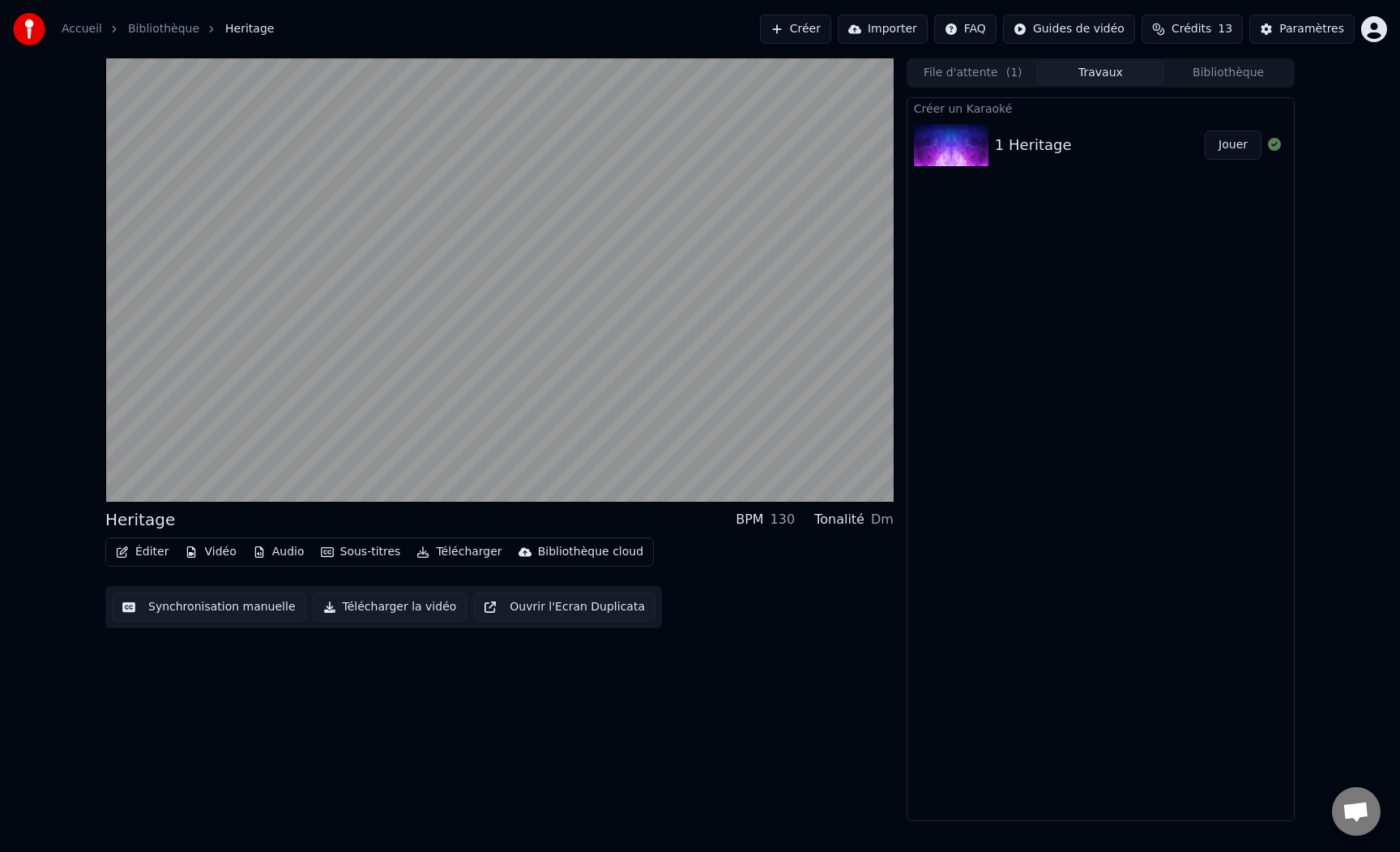
click at [285, 663] on div "Heritage BPM 130 Tonalité Dm Éditer Vidéo Audio Sous-titres Télécharger Bibliot…" at bounding box center [499, 439] width 788 height 762
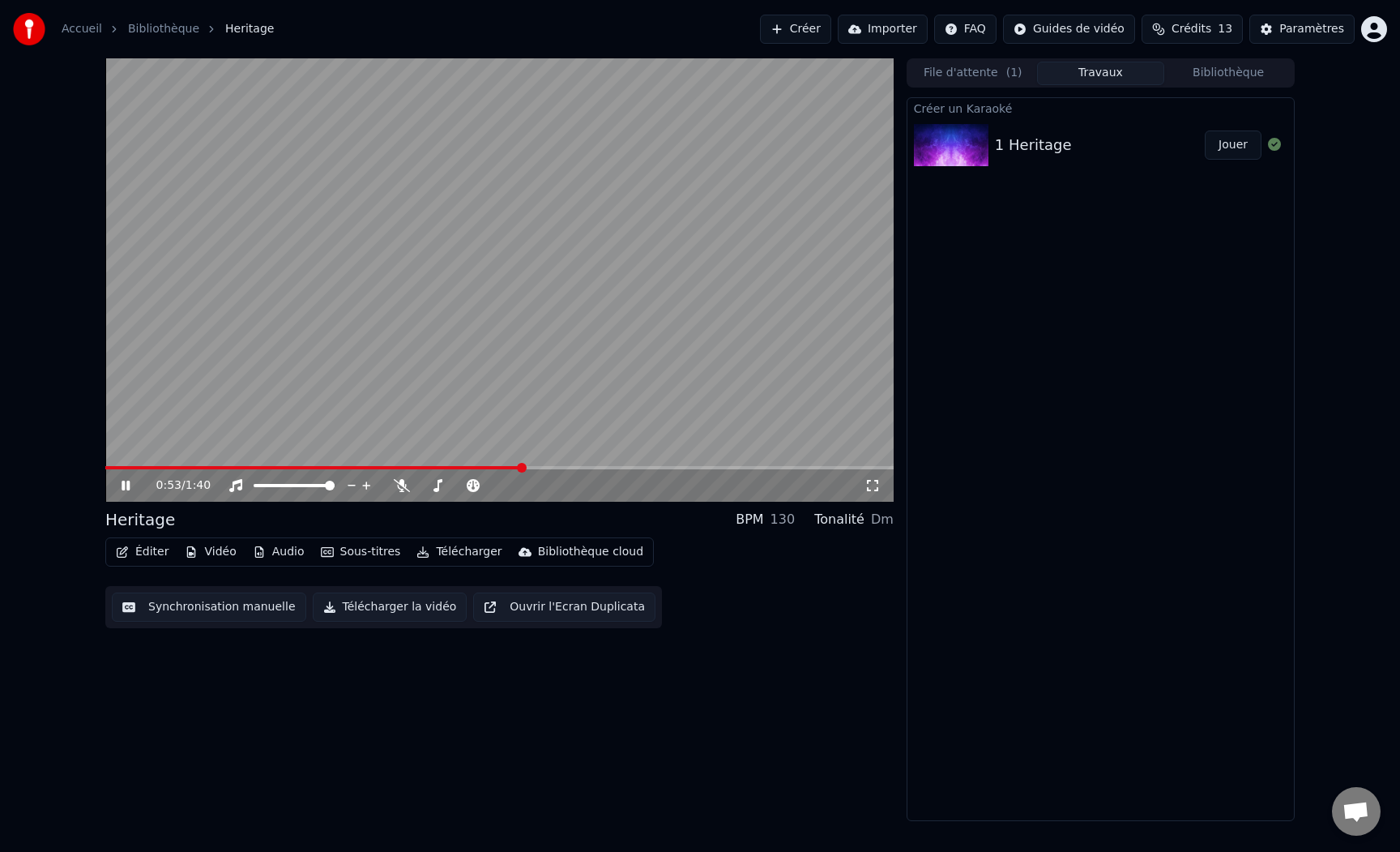
click at [334, 257] on video at bounding box center [499, 280] width 788 height 443
